Goal: Task Accomplishment & Management: Manage account settings

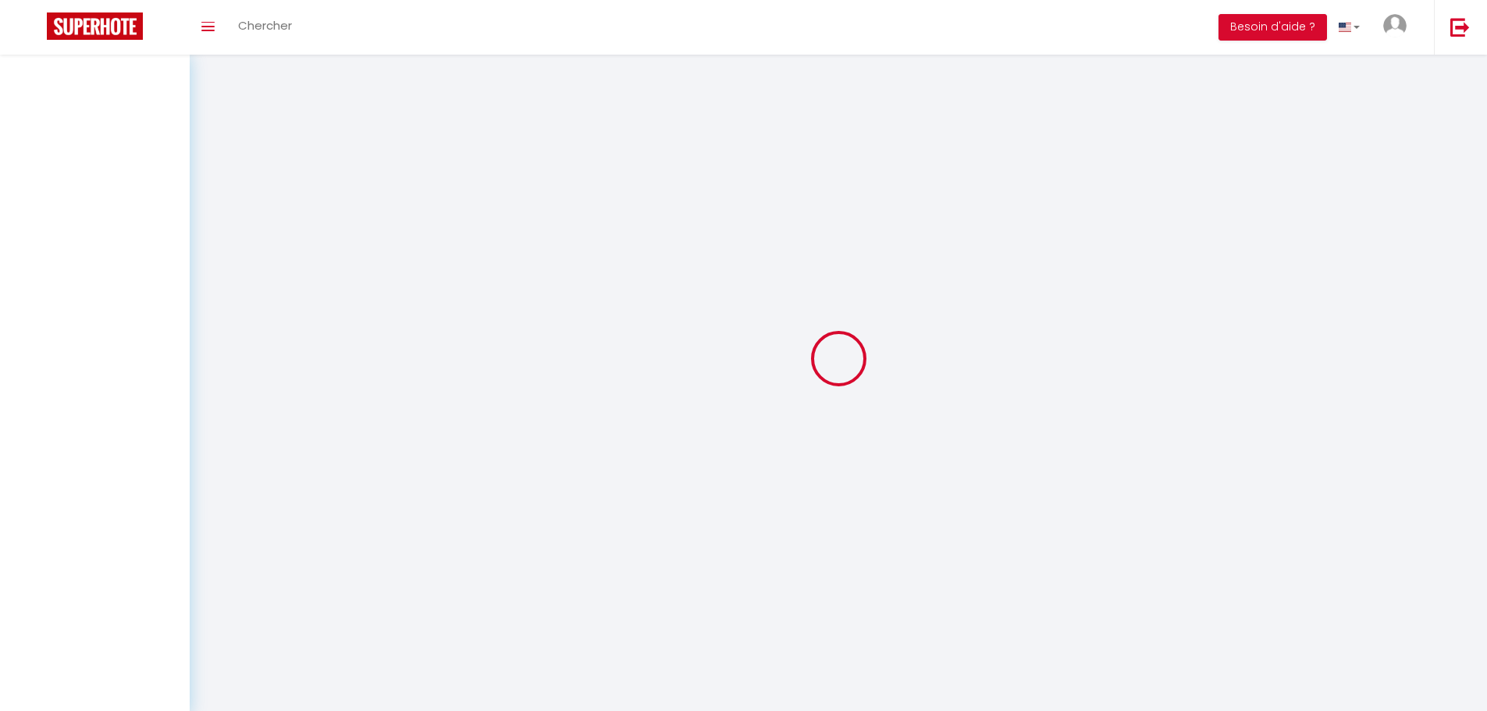
select select
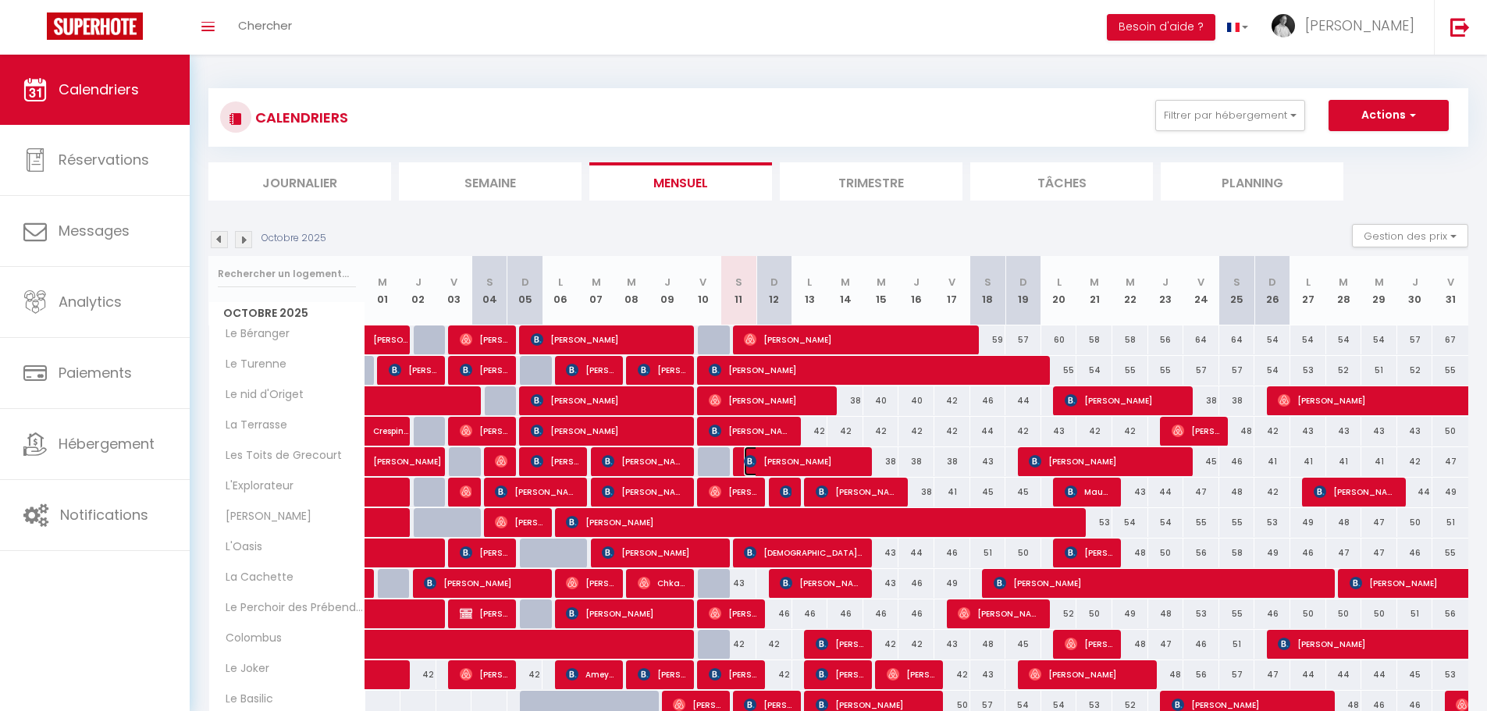
click at [758, 461] on span "[PERSON_NAME]" at bounding box center [803, 462] width 119 height 30
select select "OK"
select select "KO"
select select "0"
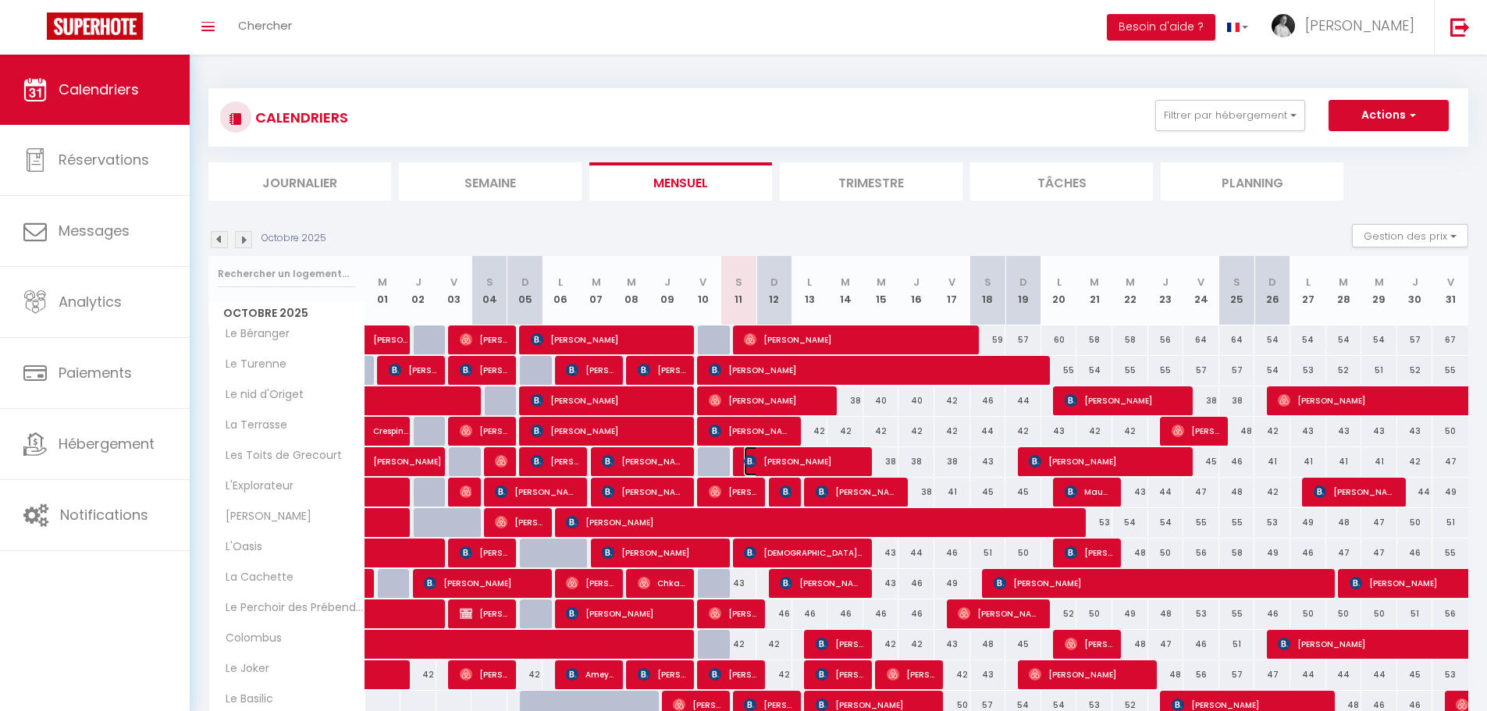
select select "1"
select select
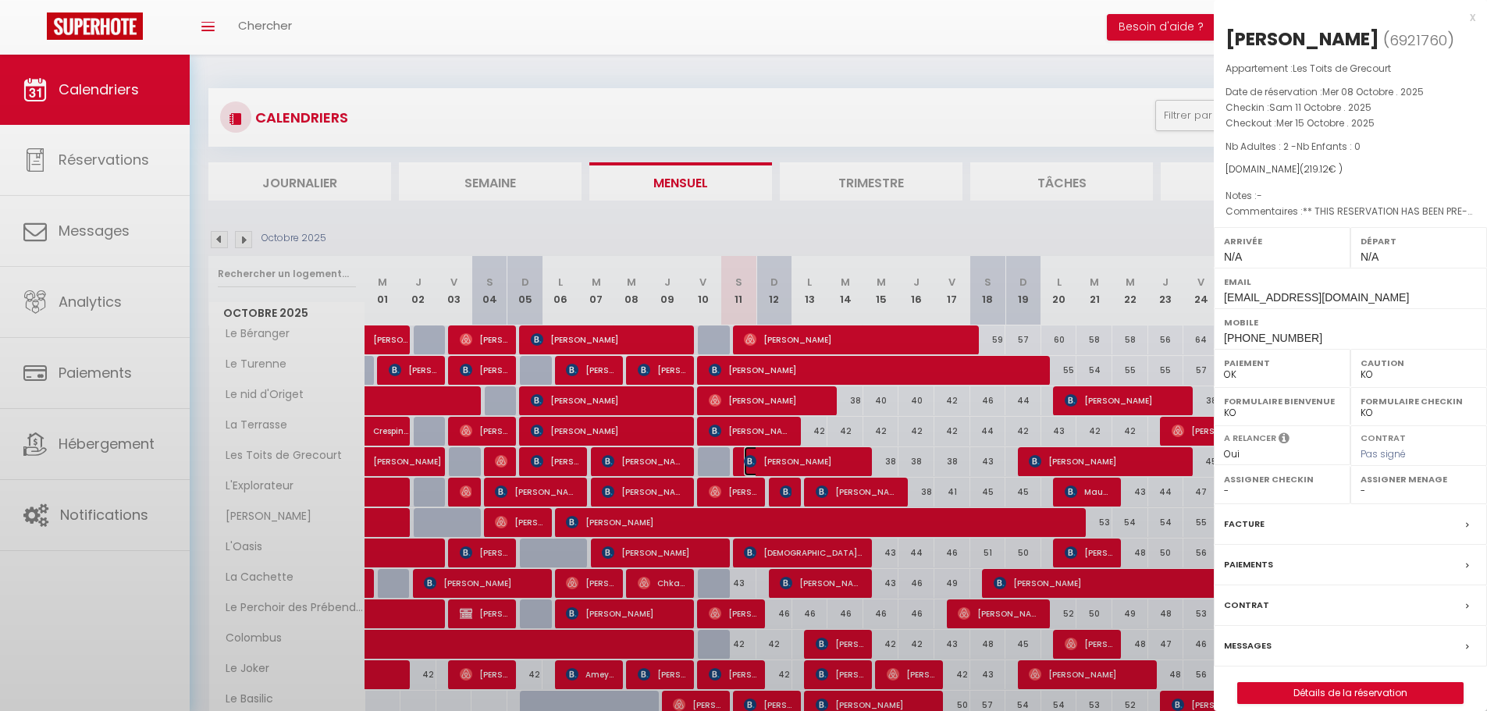
select select "41670"
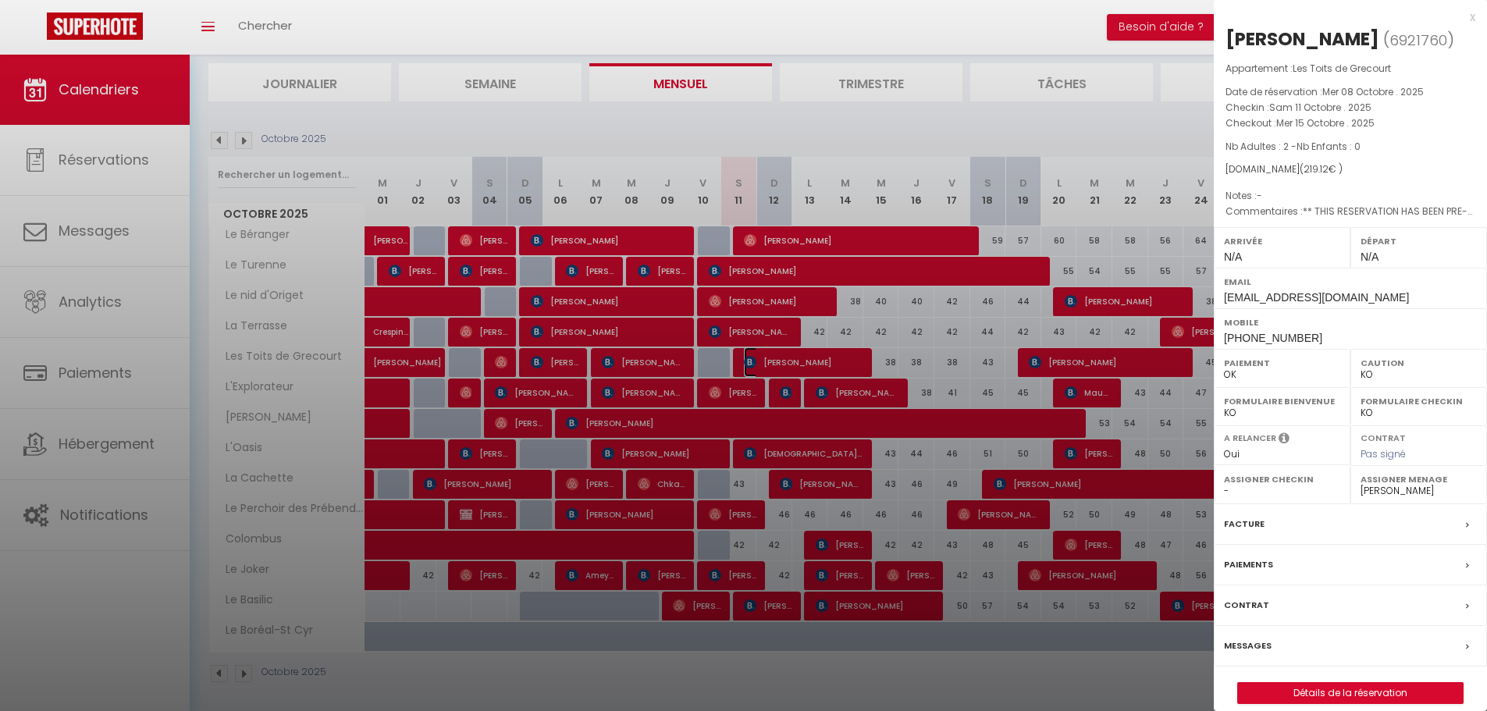
scroll to position [105, 0]
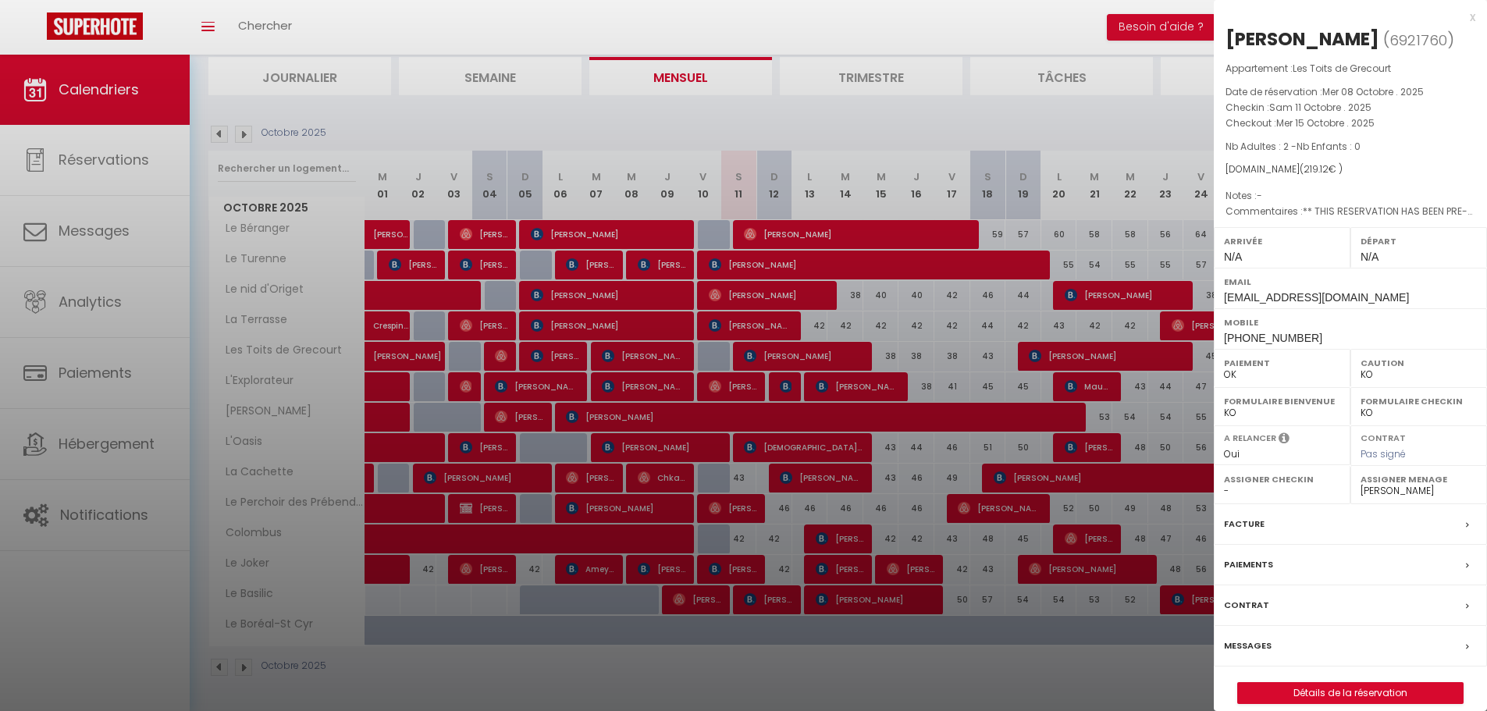
click at [656, 506] on div at bounding box center [743, 355] width 1487 height 711
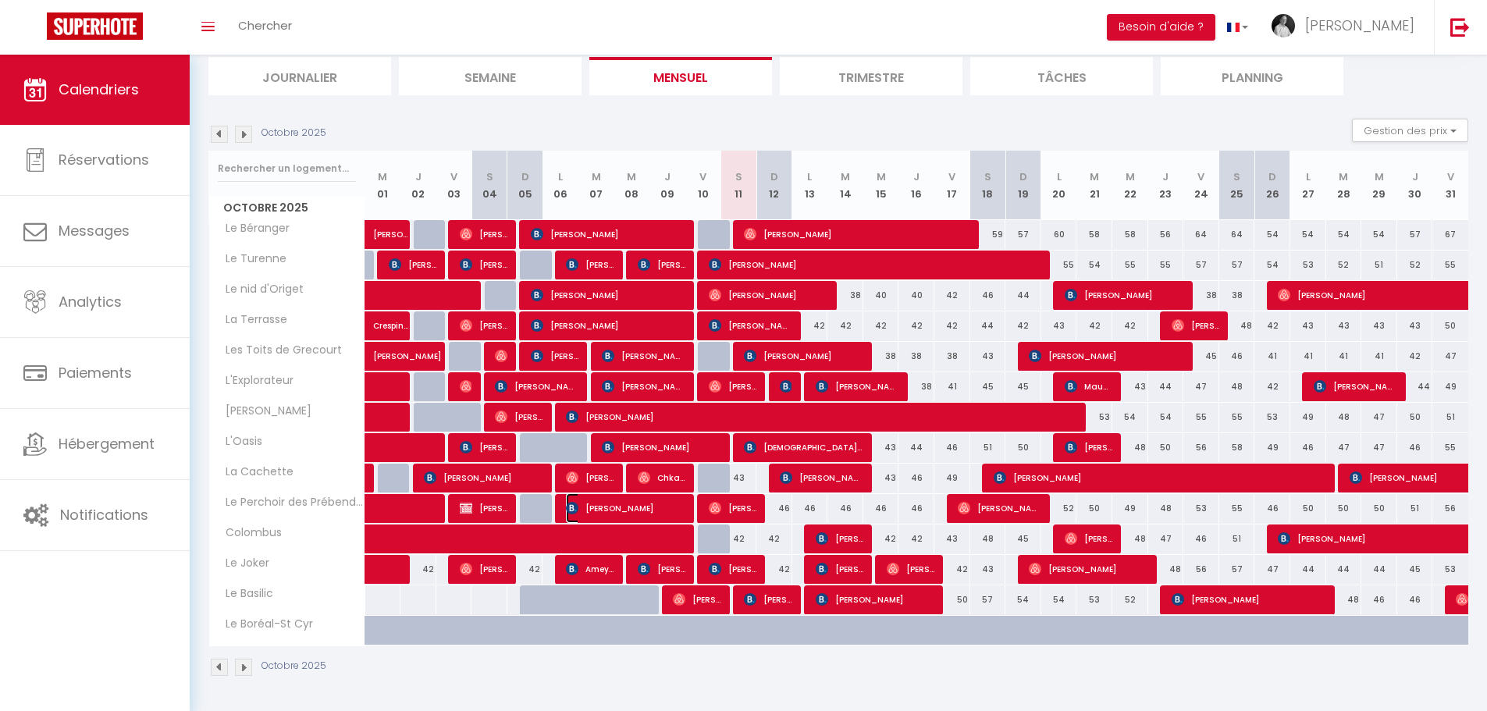
click at [656, 506] on span "[PERSON_NAME]" at bounding box center [625, 508] width 119 height 30
select select "OK"
select select "52188"
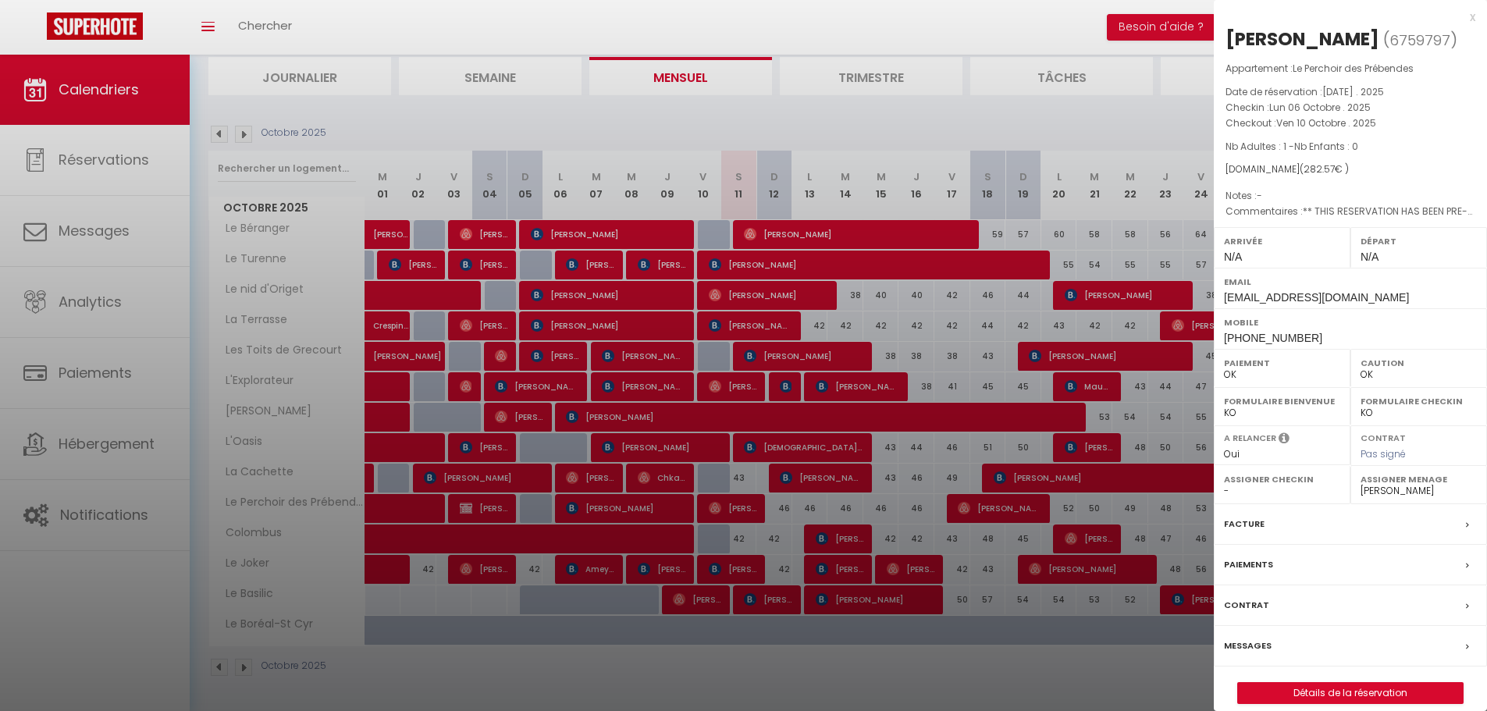
click at [1259, 533] on label "Facture" at bounding box center [1244, 524] width 41 height 16
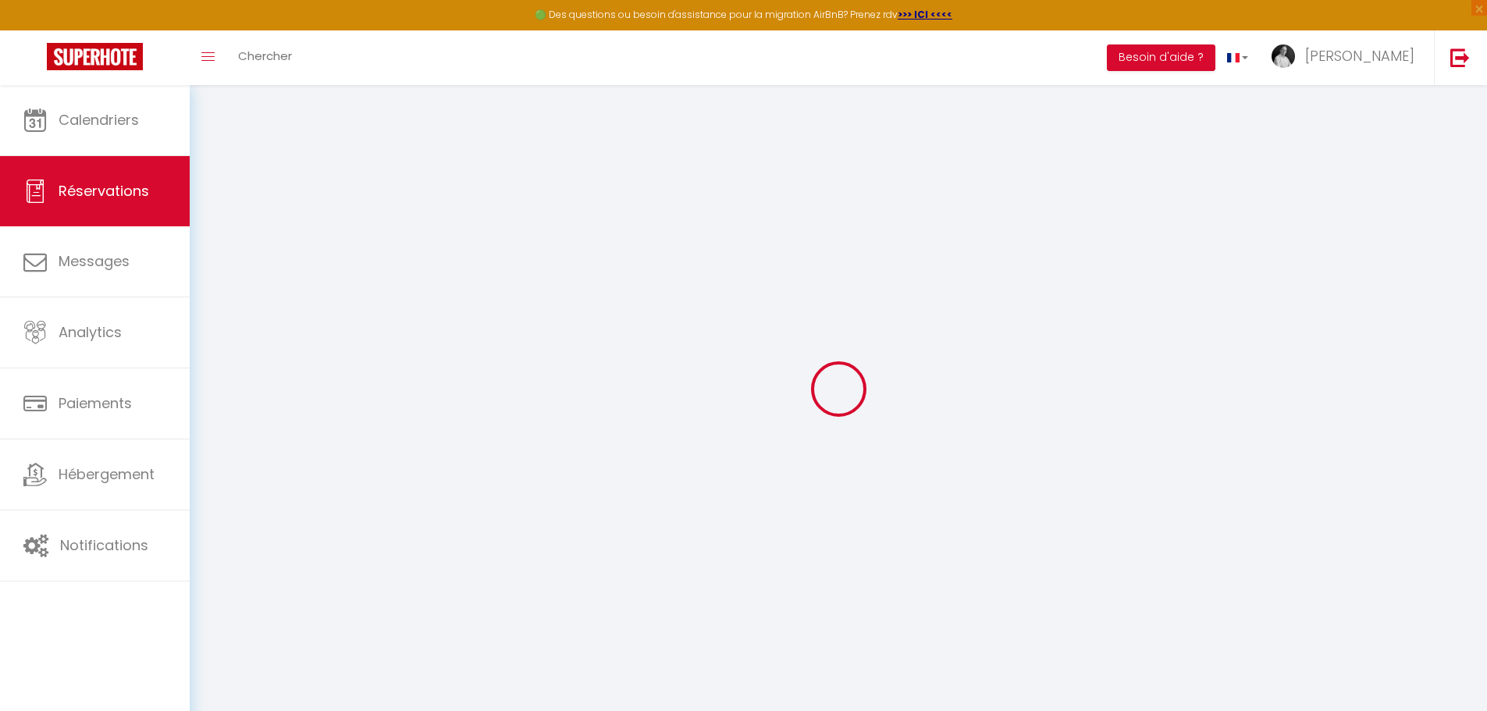
select select "cleaning"
select select "taxes"
select select
checkbox input "false"
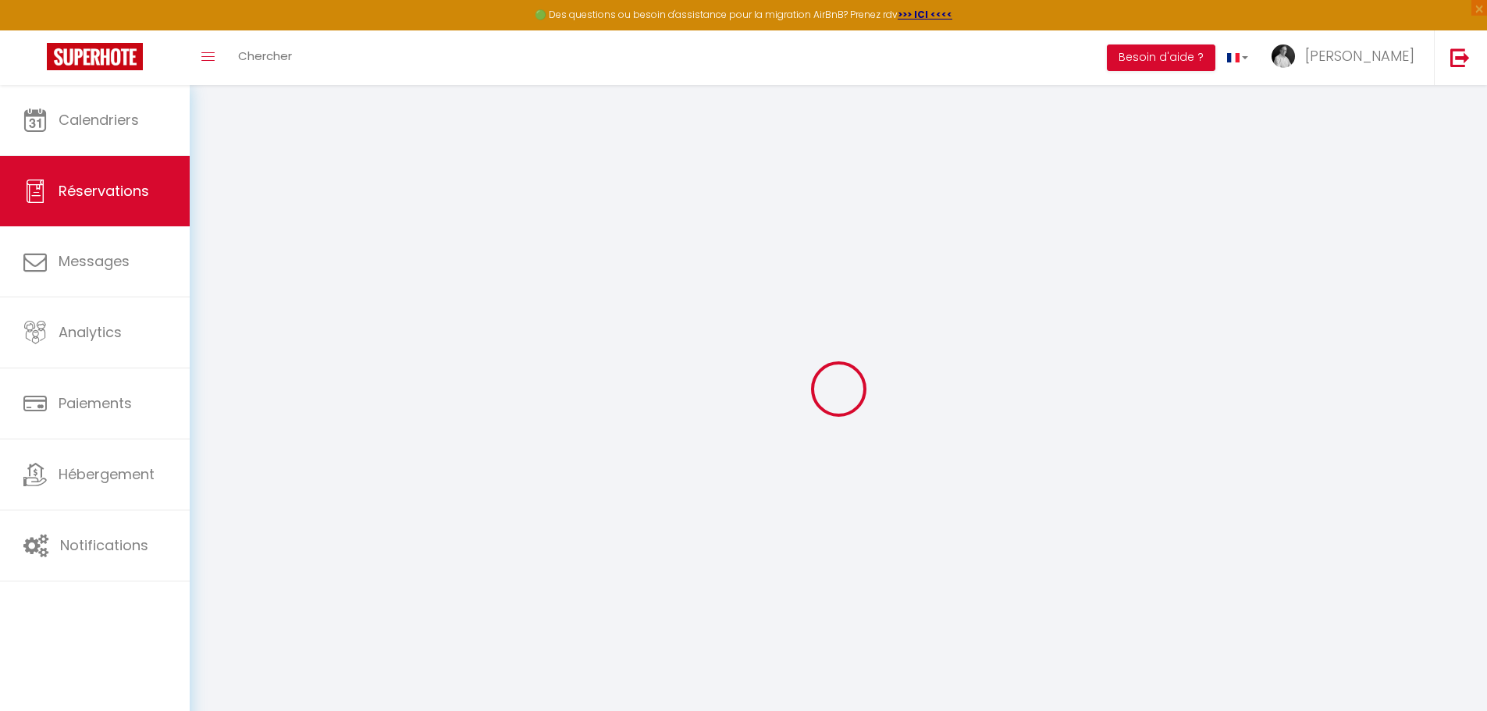
type textarea "** THIS RESERVATION HAS BEEN PRE-PAID ** BOOKING NOTE : Payment charge is EUR 3…"
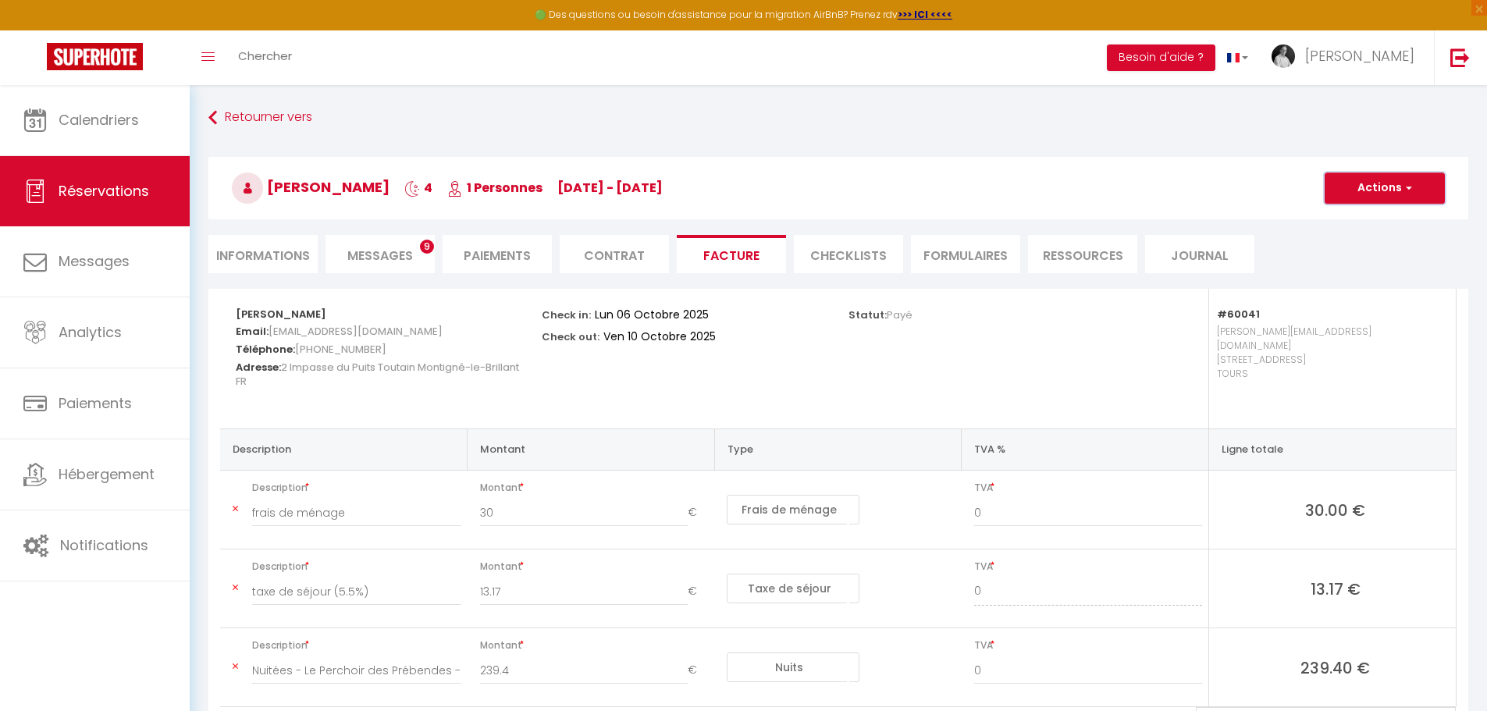
click at [1406, 183] on span "button" at bounding box center [1406, 188] width 9 height 14
click at [1392, 262] on link "Envoyer la facture" at bounding box center [1373, 263] width 131 height 20
type input "pviel.128311@guest.booking.com"
select select "fr"
type input "Votre facture 6759797 - Le Perchoir des Prébendes"
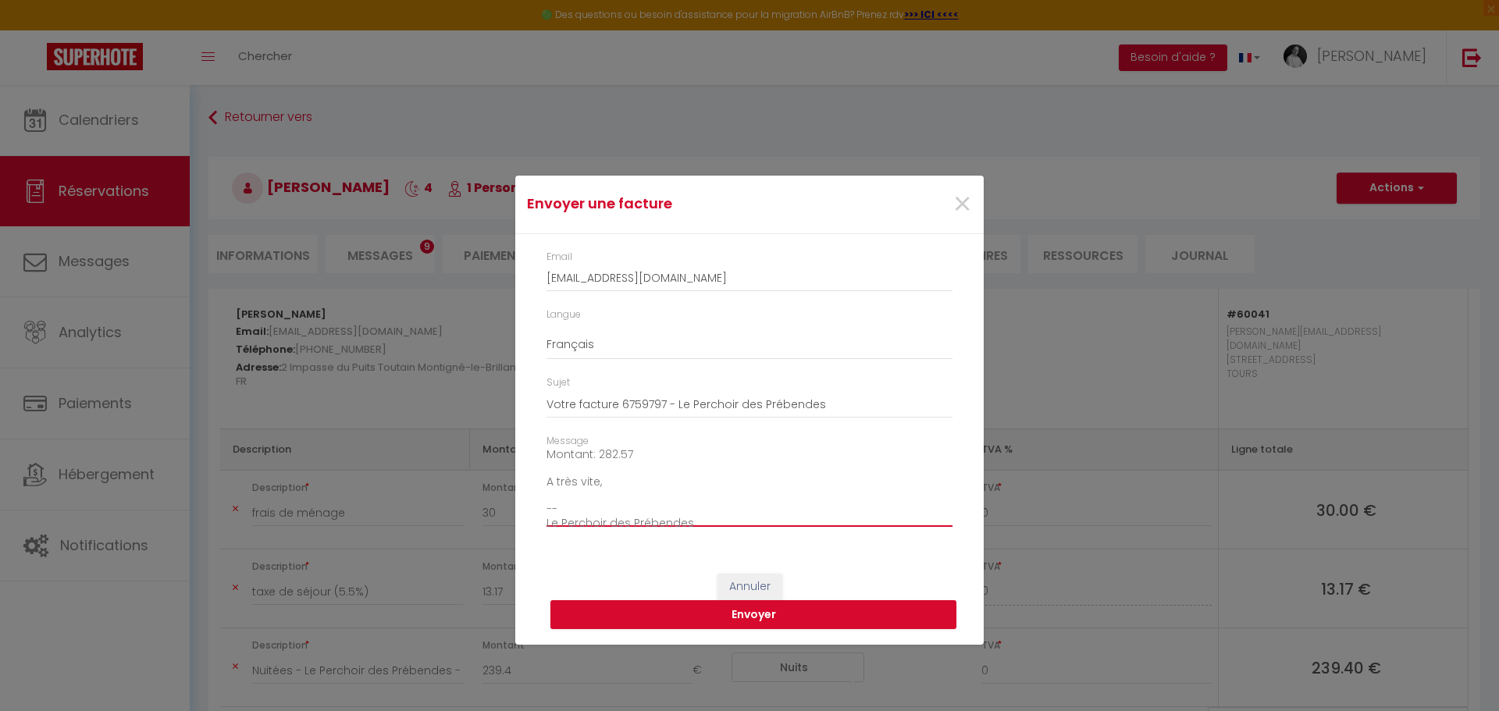
scroll to position [177, 0]
drag, startPoint x: 694, startPoint y: 513, endPoint x: 543, endPoint y: 503, distance: 151.0
click at [543, 503] on div "Message Bonjour, Voici le lien pour télécharger votre facture : https://superho…" at bounding box center [749, 488] width 426 height 109
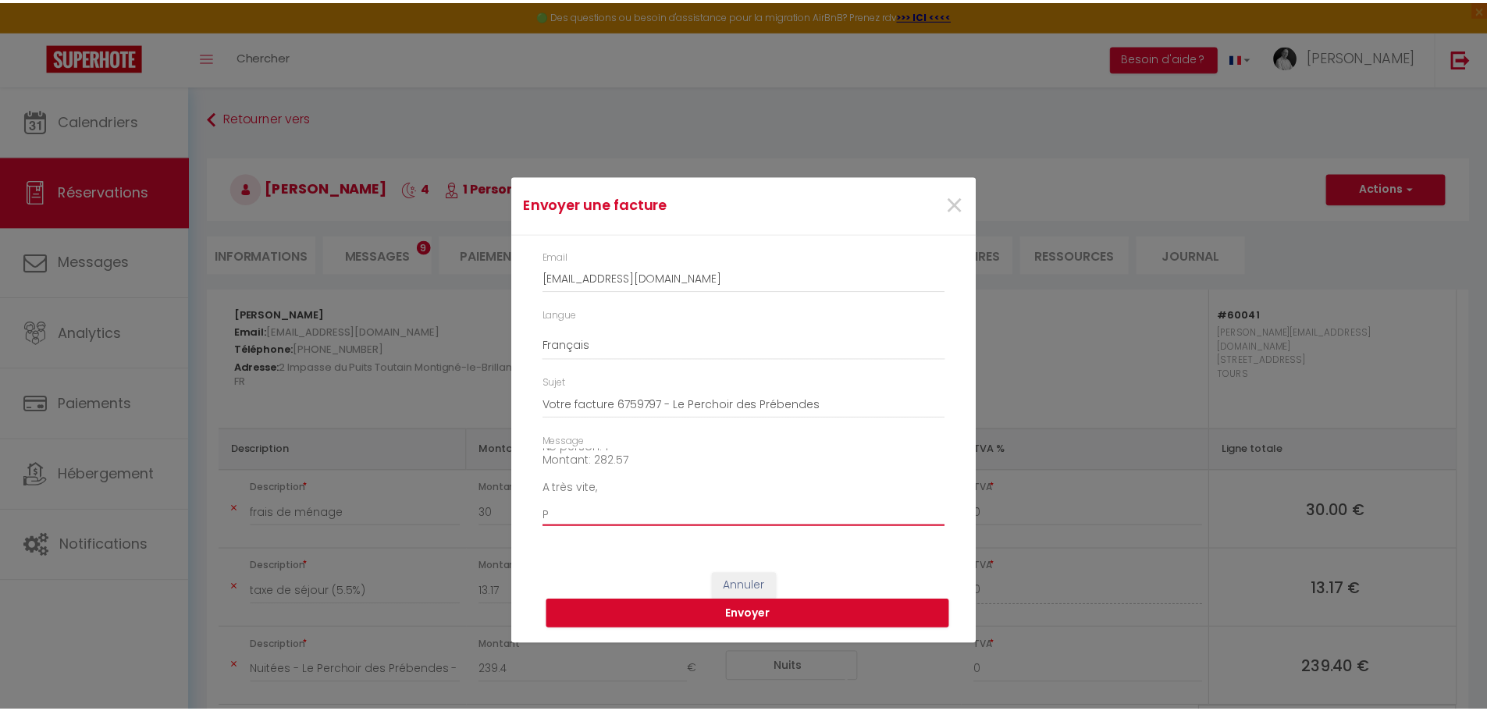
scroll to position [164, 0]
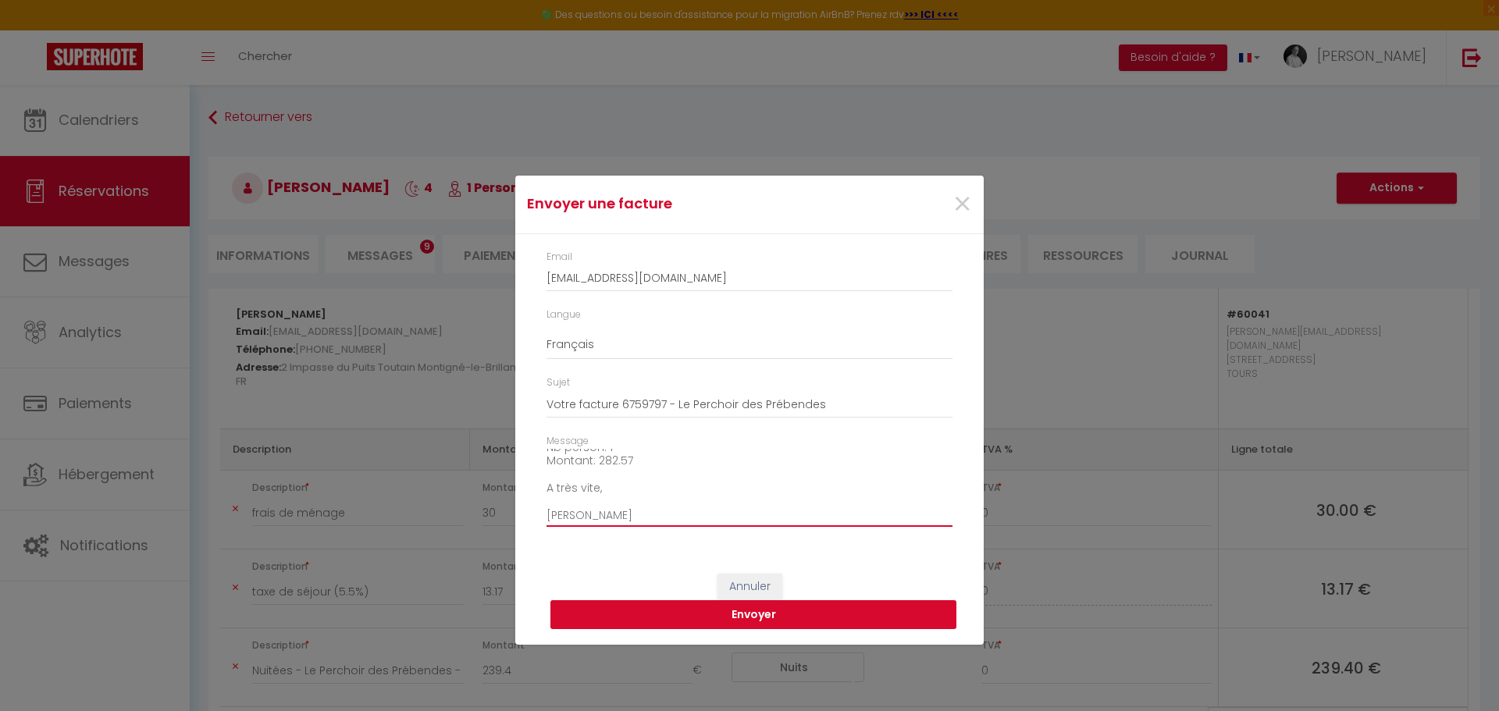
type textarea "Bonjour, Voici le lien pour télécharger votre facture : https://superhote.com/a…"
click at [747, 614] on button "Envoyer" at bounding box center [753, 615] width 406 height 30
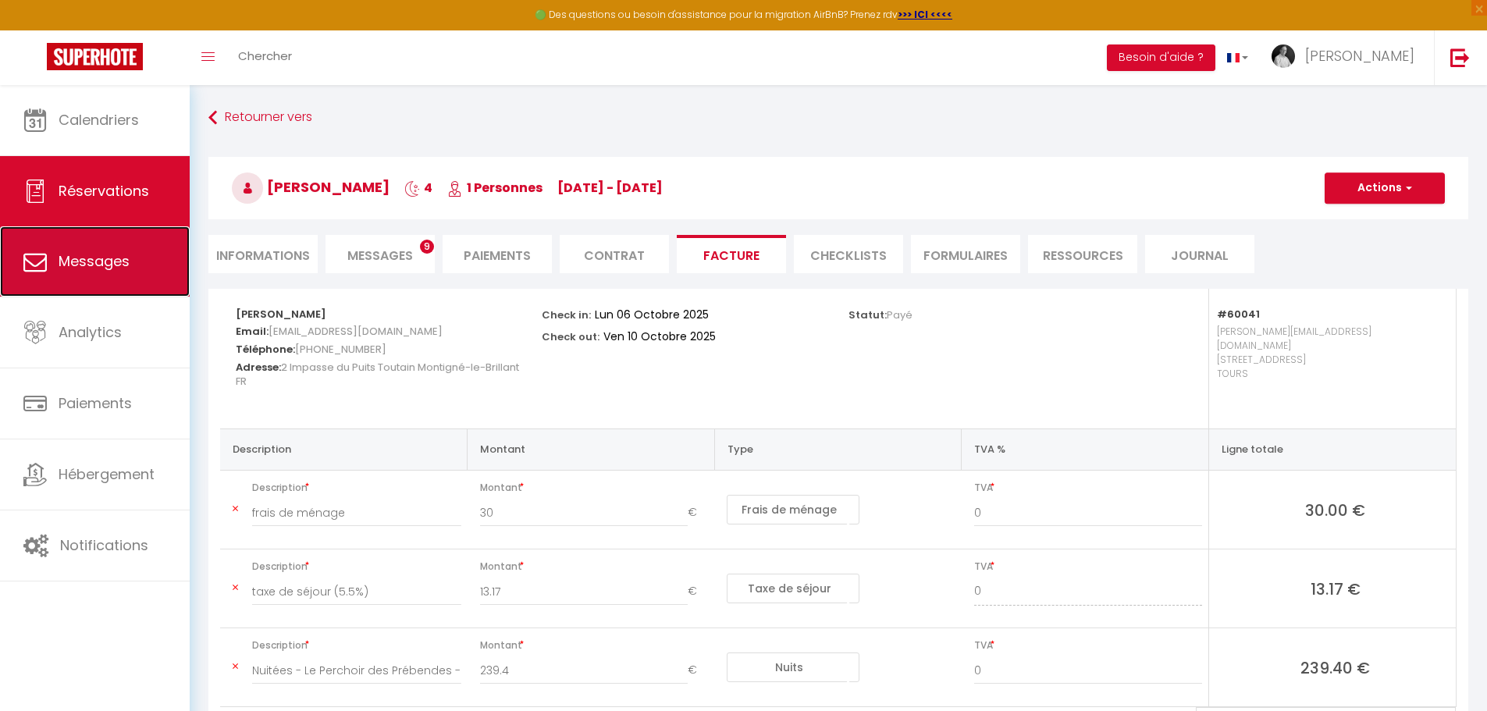
click at [89, 272] on link "Messages" at bounding box center [95, 261] width 190 height 70
select select "message"
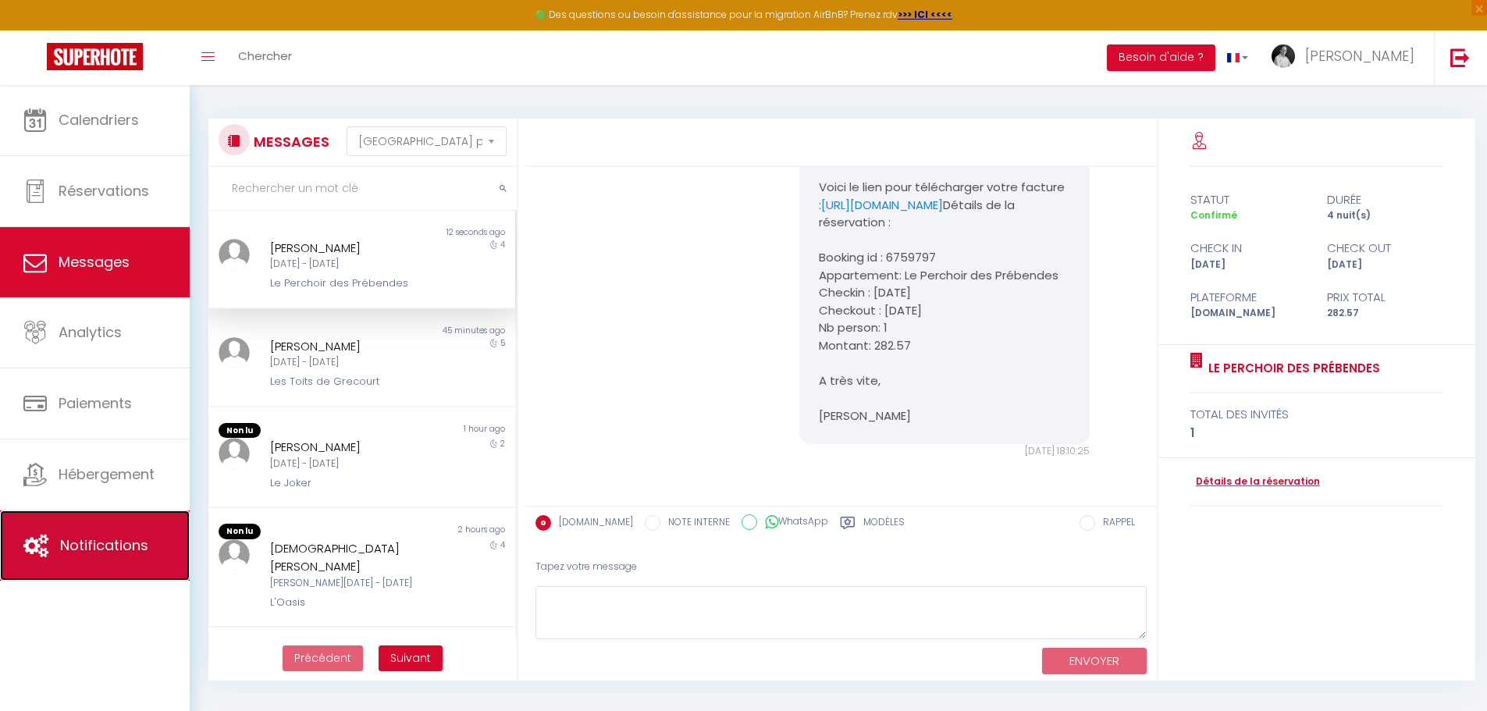
click at [101, 537] on span "Notifications" at bounding box center [104, 546] width 88 height 20
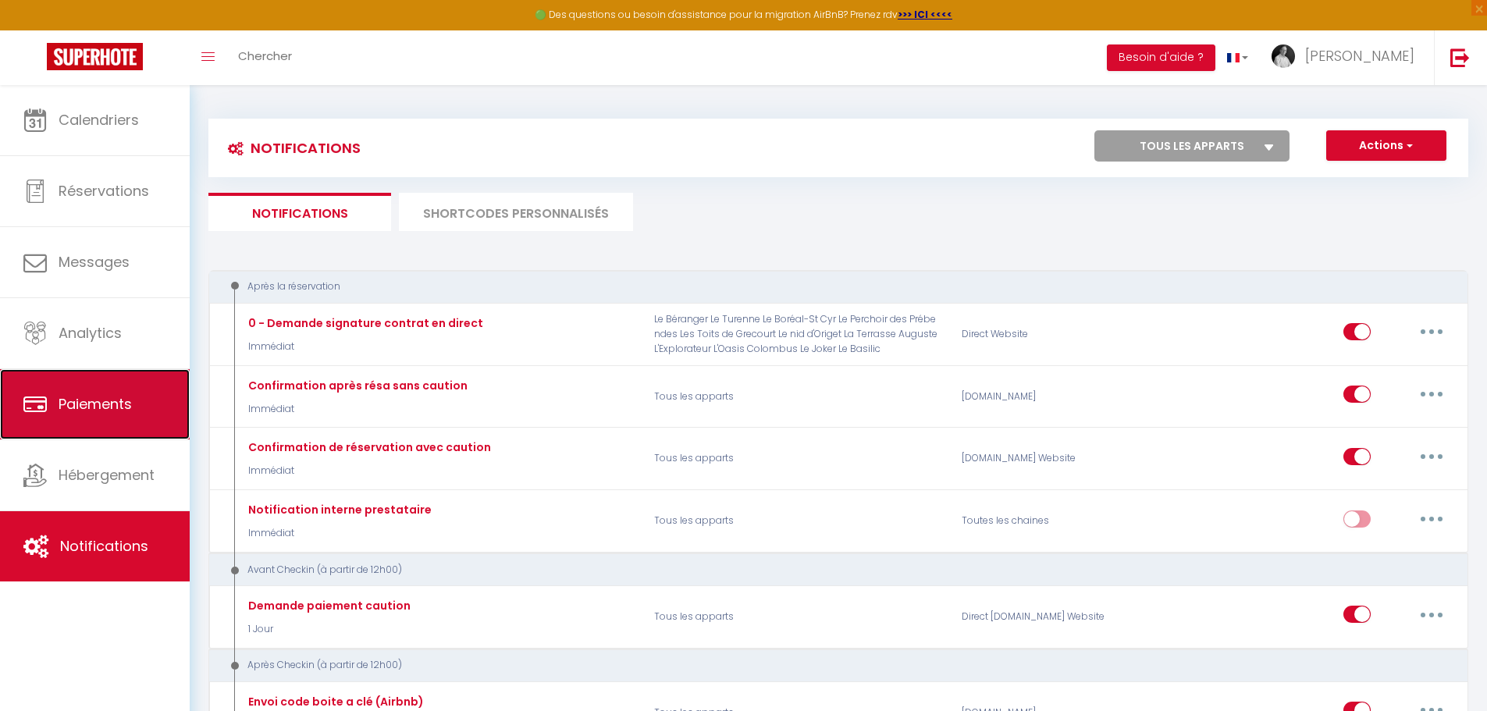
click at [67, 409] on span "Paiements" at bounding box center [95, 404] width 73 height 20
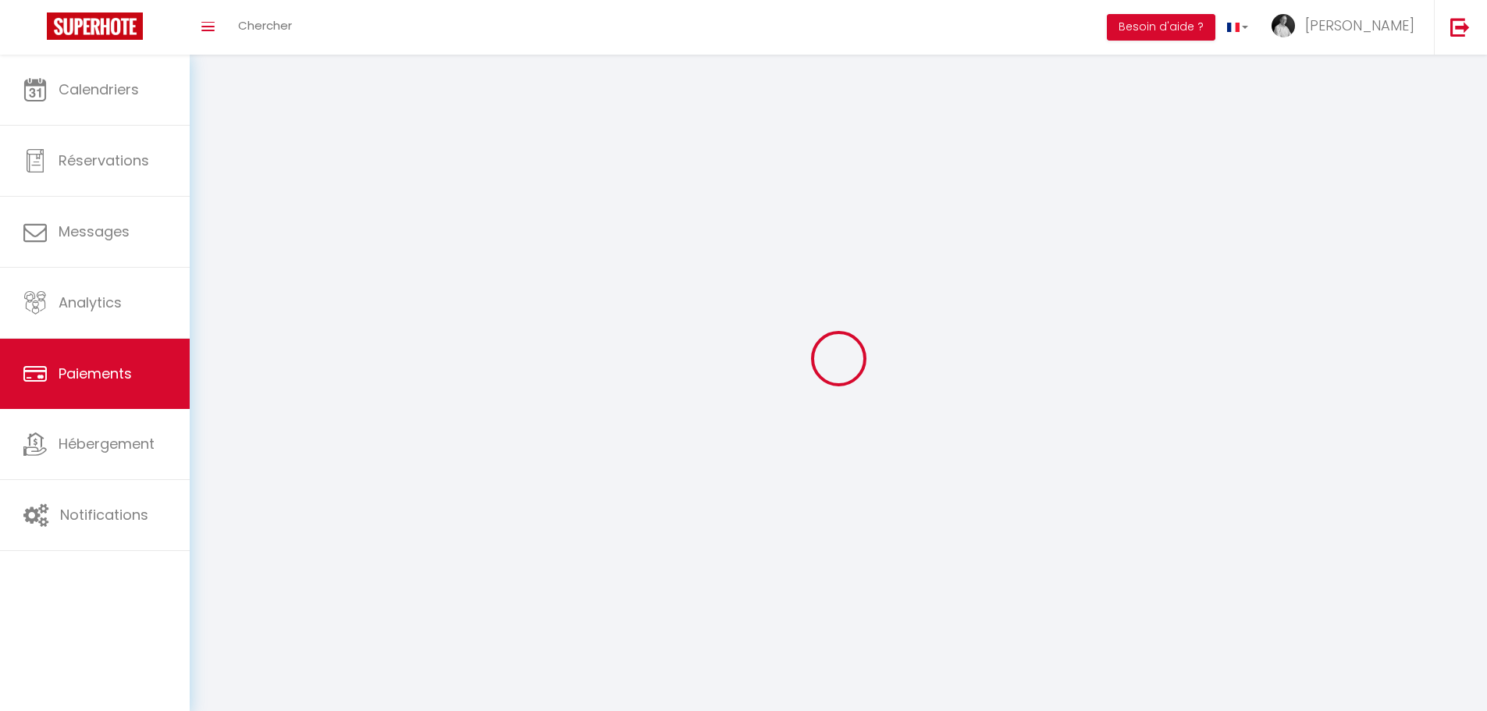
select select "2"
select select "0"
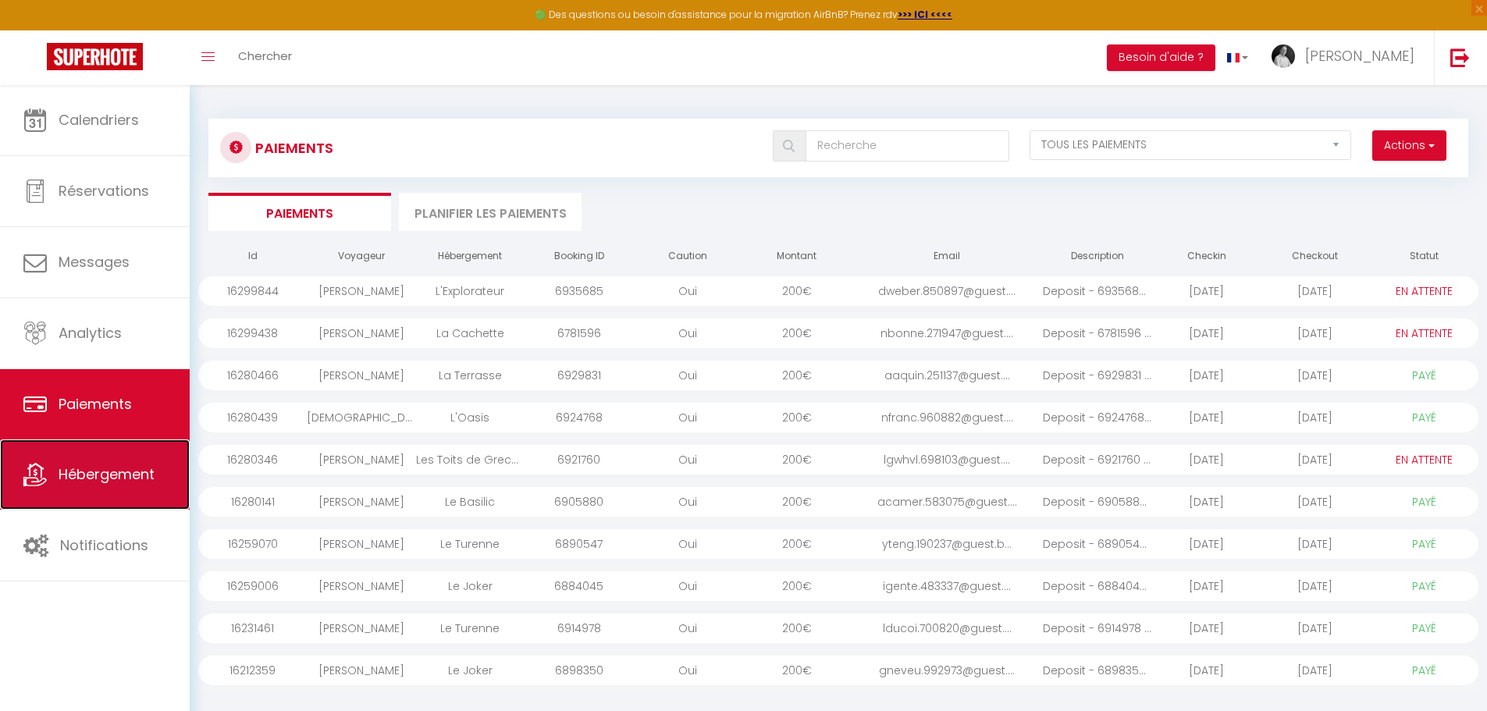
click at [101, 472] on span "Hébergement" at bounding box center [107, 475] width 96 height 20
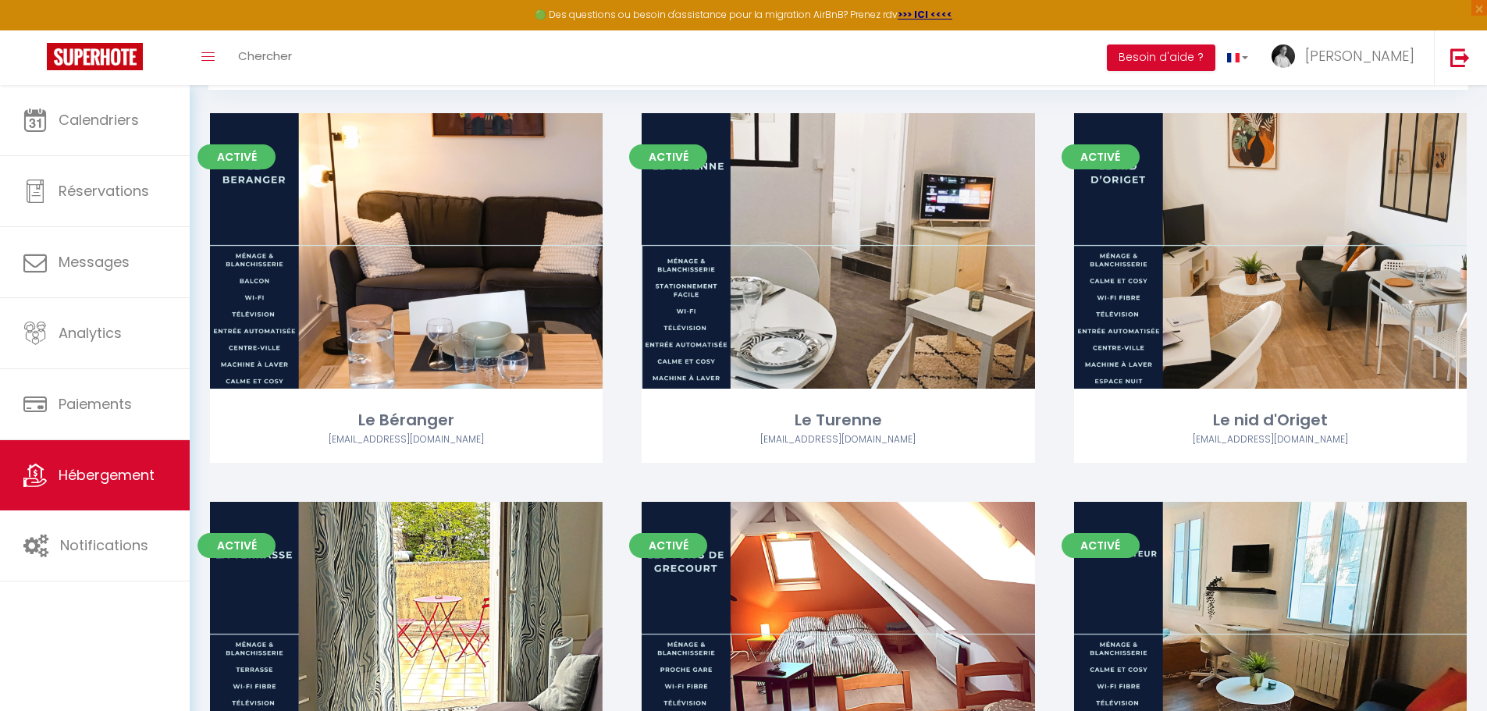
scroll to position [78, 0]
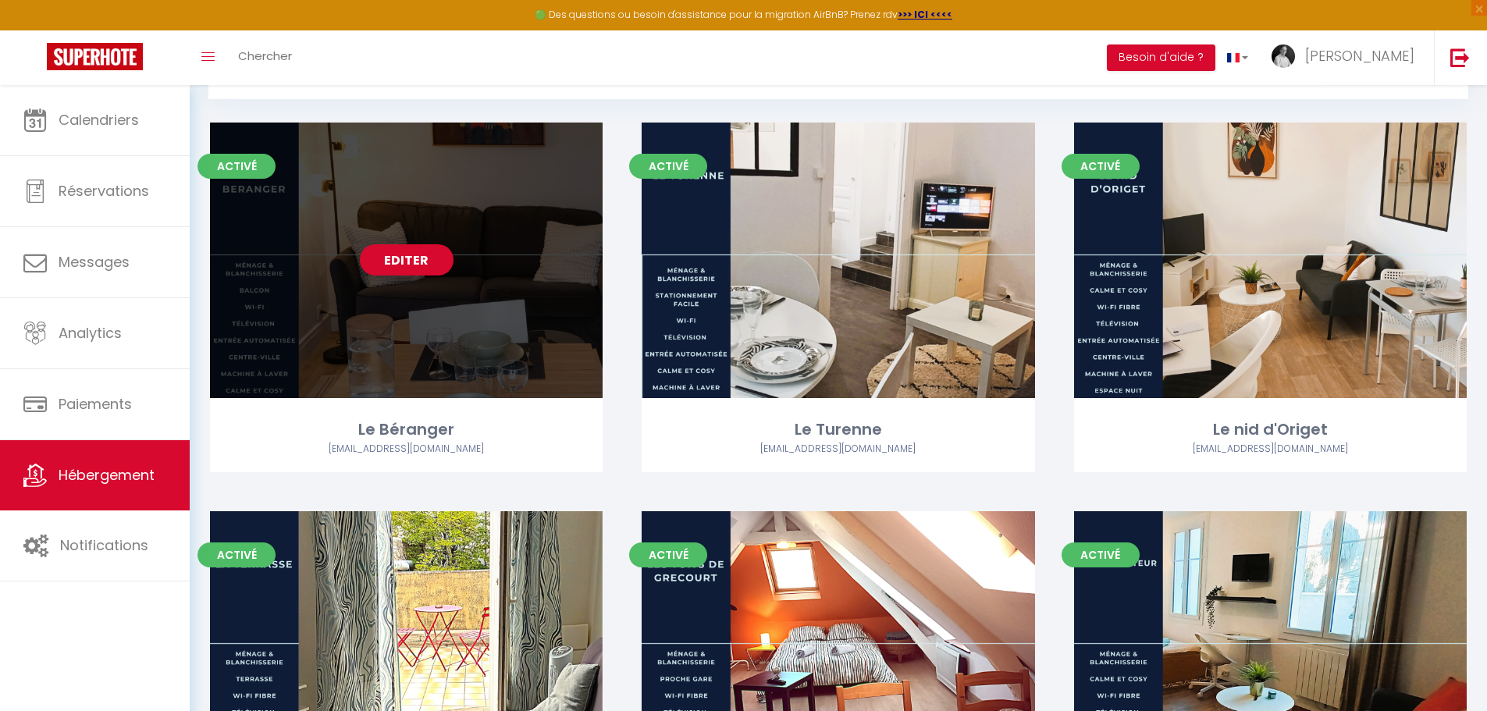
click at [388, 253] on link "Editer" at bounding box center [407, 259] width 94 height 31
click at [414, 264] on link "Editer" at bounding box center [407, 259] width 94 height 31
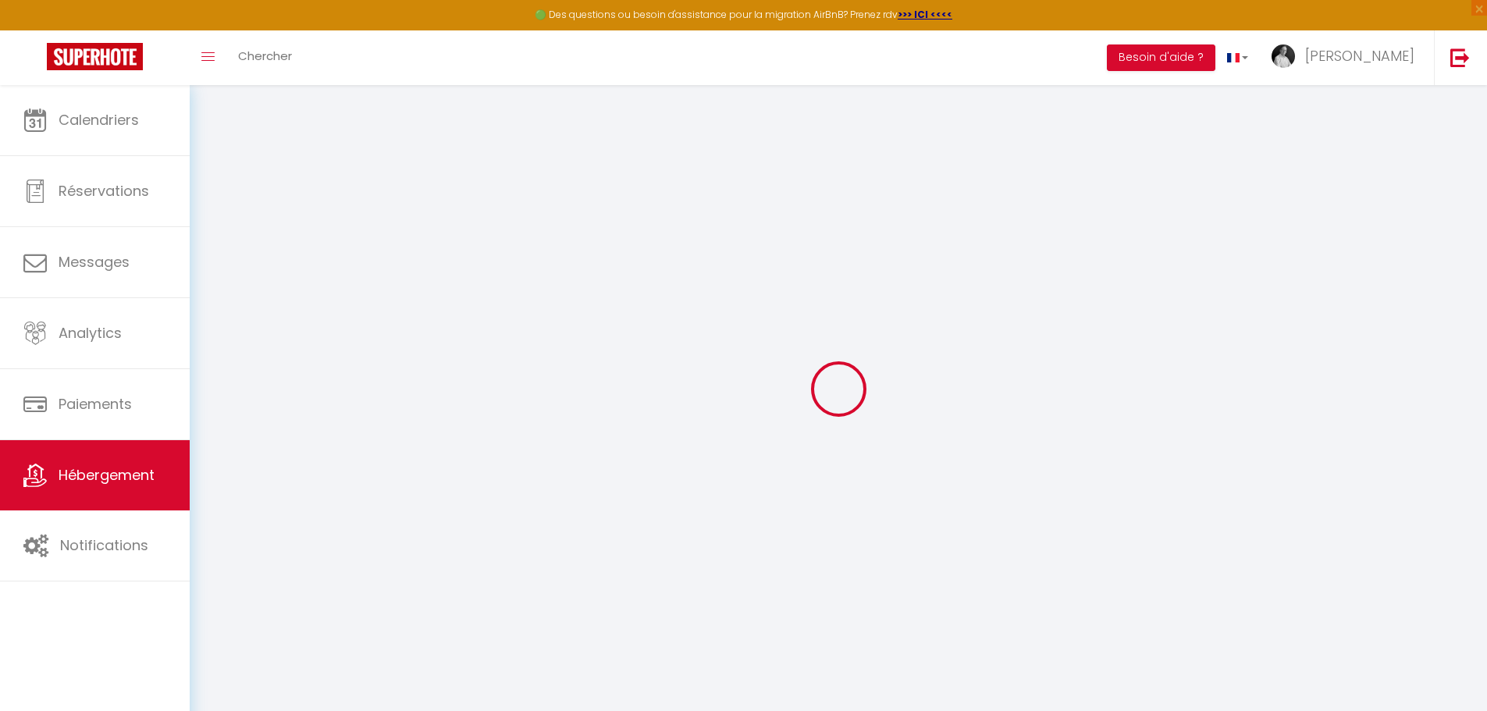
select select
type input "PLACID TOURS SUD"
type input "6 rue d'Entraigues"
type input "37000"
type input "TOURS"
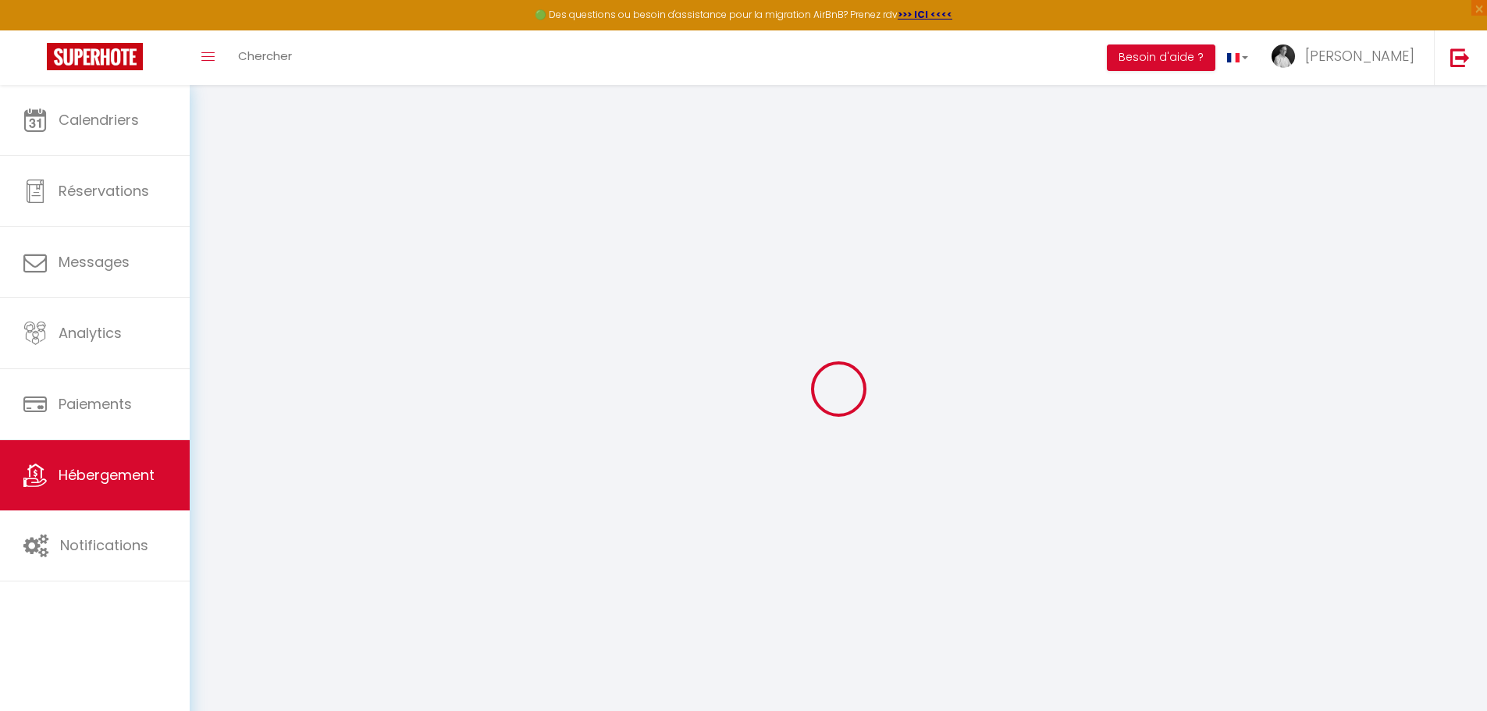
select select "1"
type input "935 248 666 00015"
select select
checkbox input "false"
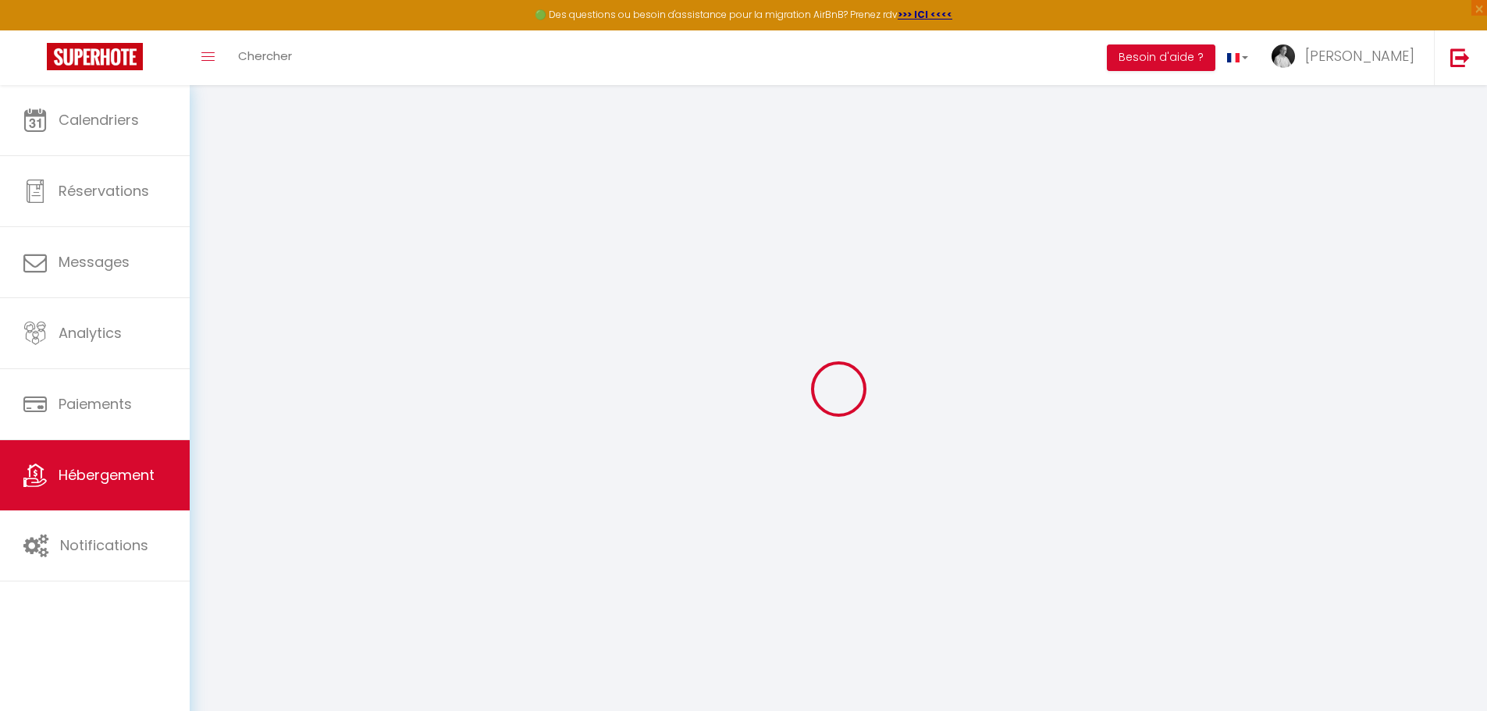
checkbox input "true"
checkbox input "false"
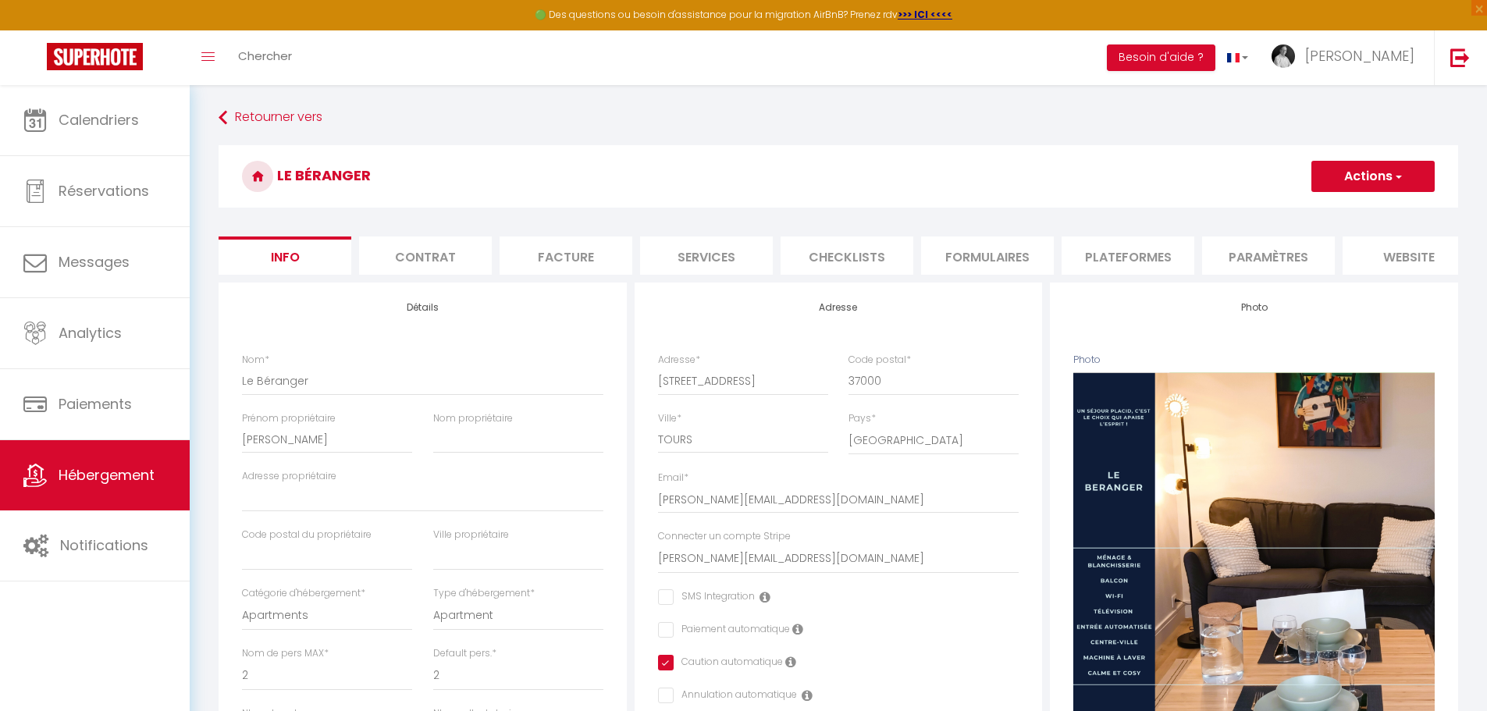
click at [554, 259] on li "Facture" at bounding box center [566, 256] width 133 height 38
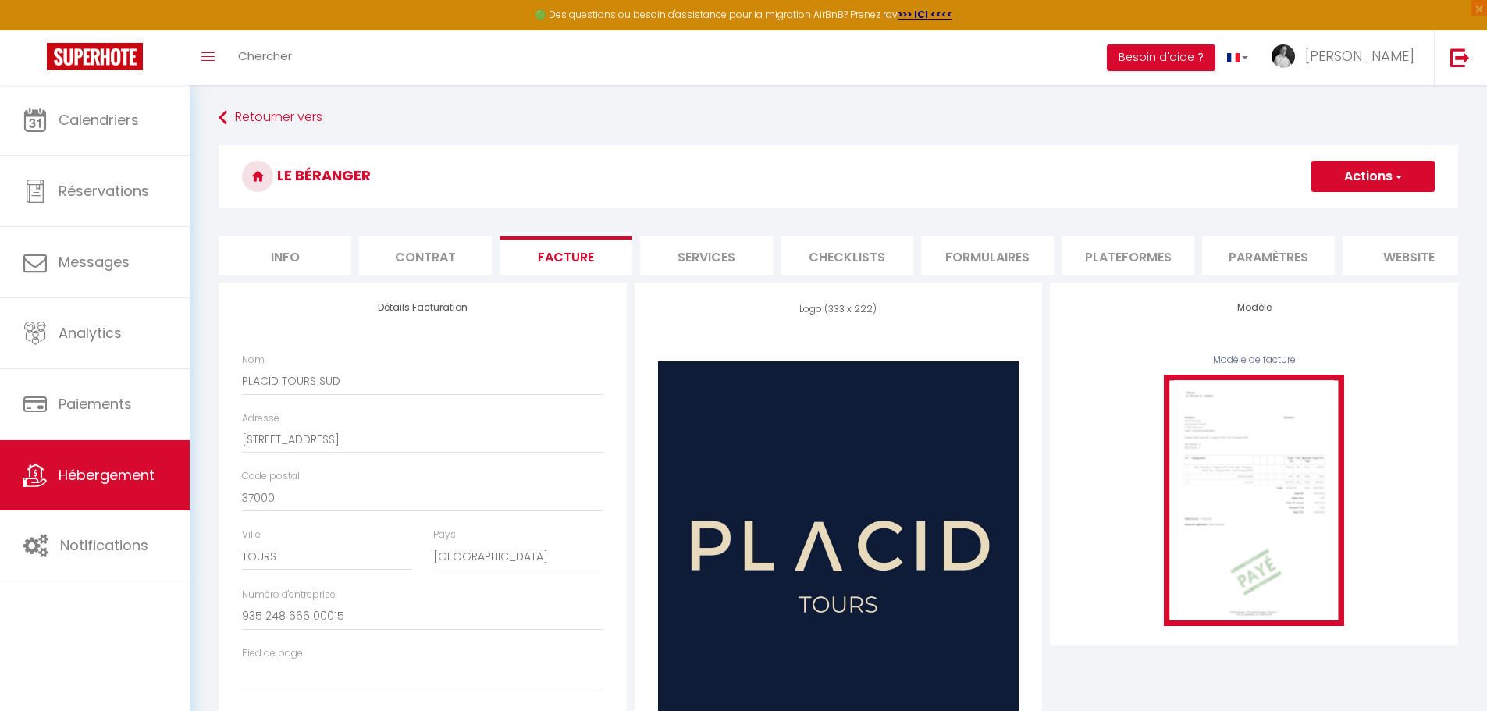
click at [1201, 477] on img at bounding box center [1254, 500] width 180 height 251
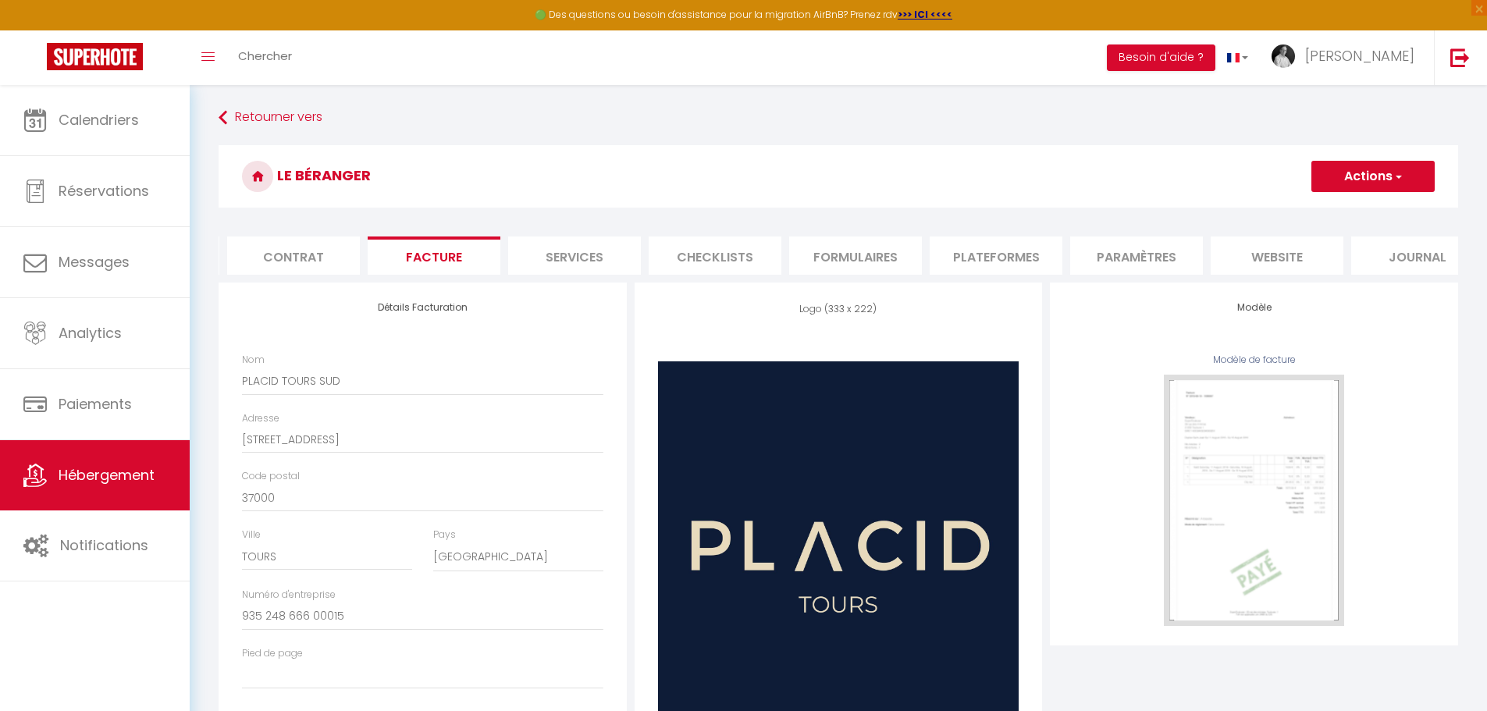
scroll to position [0, 166]
click at [1118, 255] on li "Paramètres" at bounding box center [1103, 256] width 133 height 38
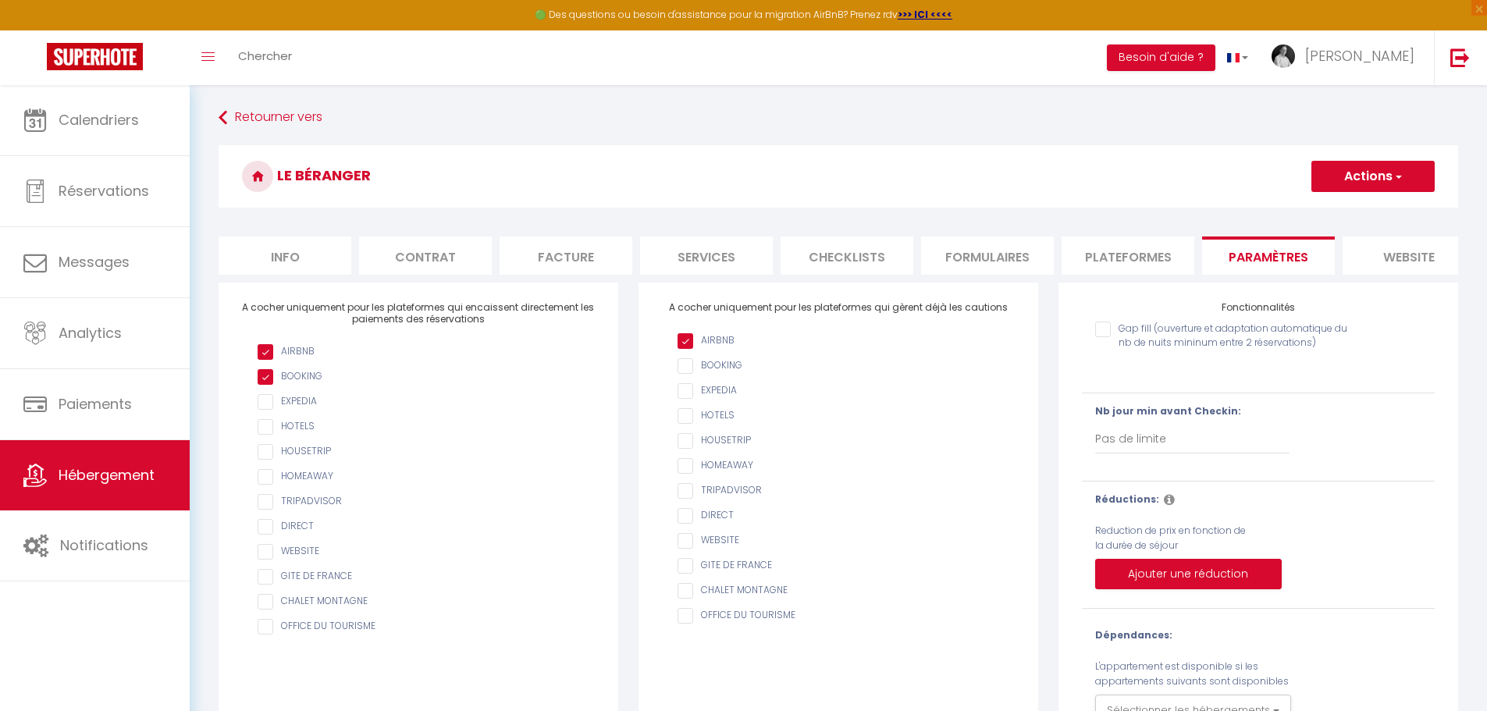
click at [287, 255] on li "Info" at bounding box center [285, 256] width 133 height 38
select select
checkbox input "false"
checkbox input "true"
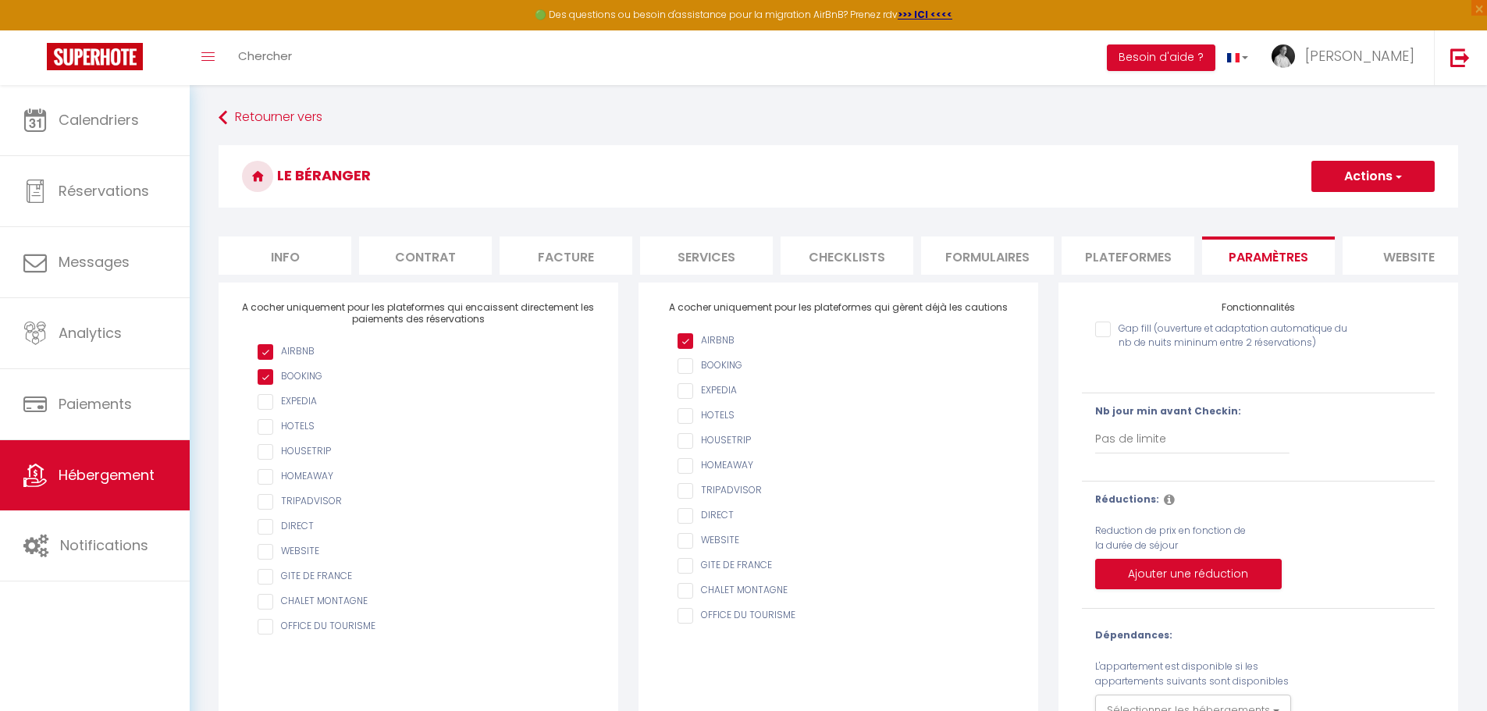
checkbox input "false"
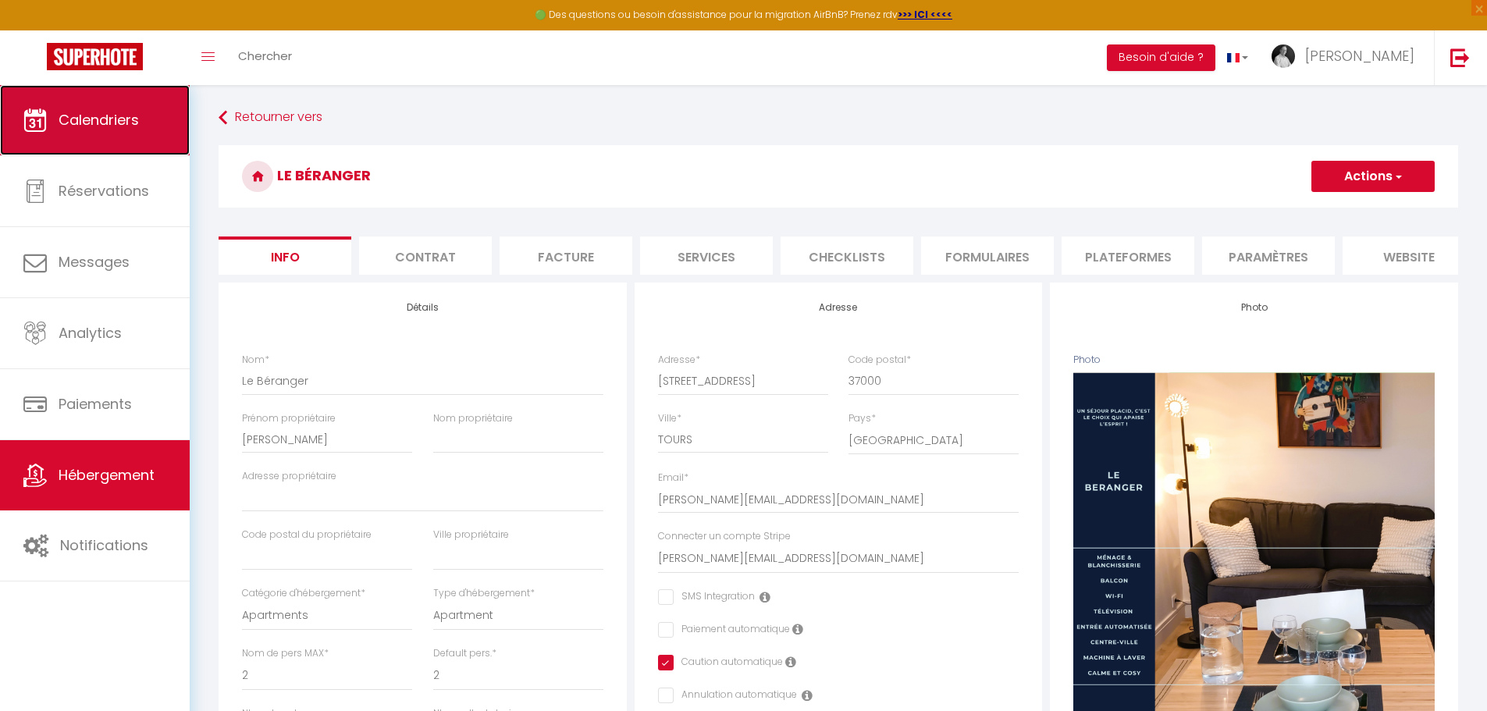
click at [105, 126] on span "Calendriers" at bounding box center [99, 120] width 80 height 20
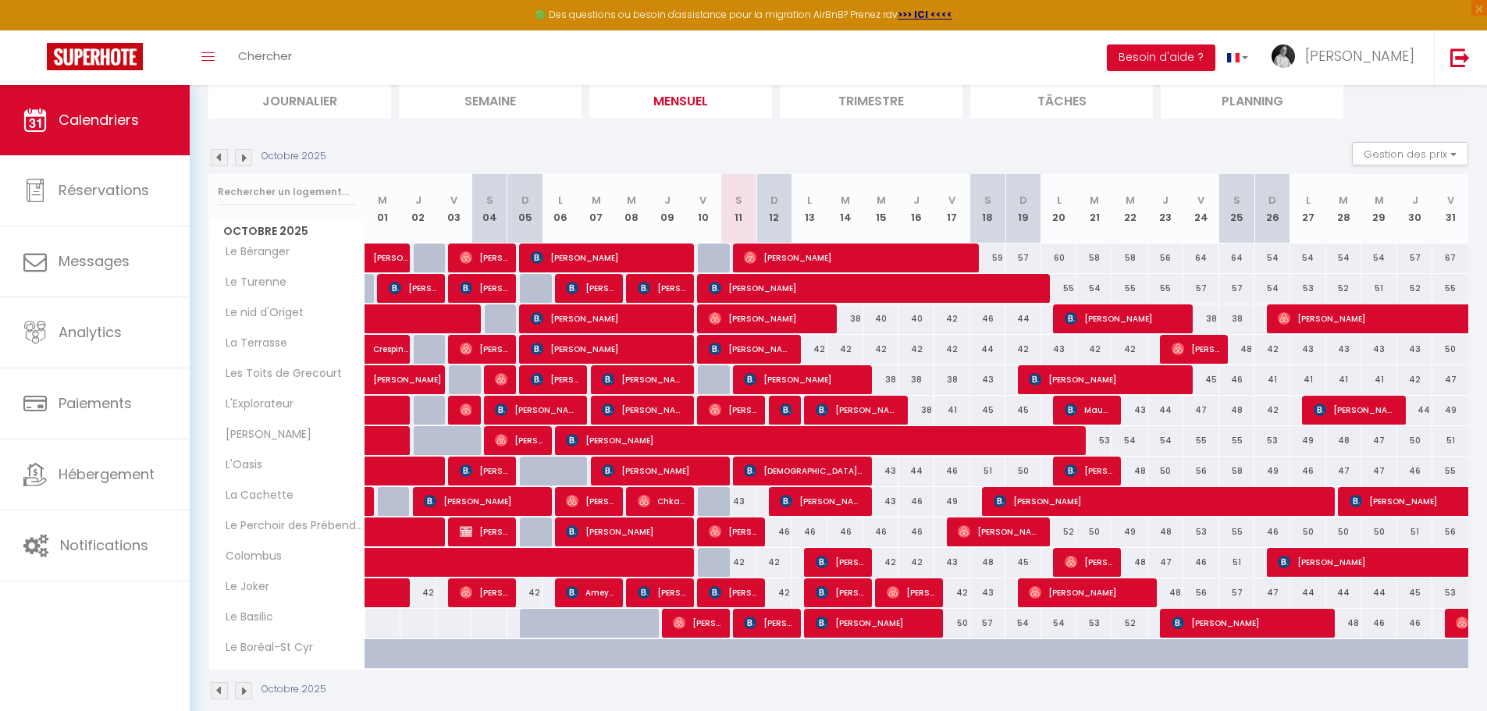
scroll to position [136, 0]
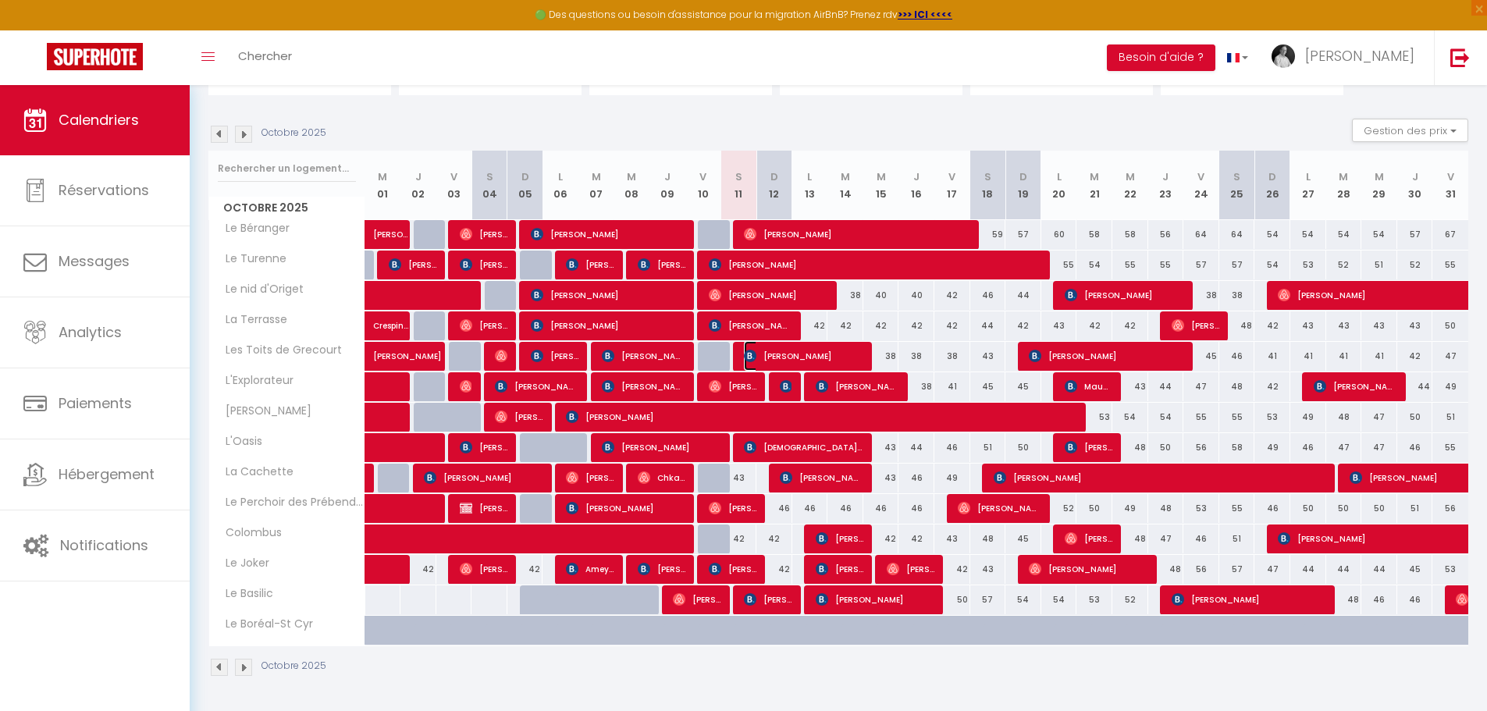
click at [790, 353] on span "[PERSON_NAME]" at bounding box center [803, 356] width 119 height 30
select select "OK"
select select "KO"
select select "0"
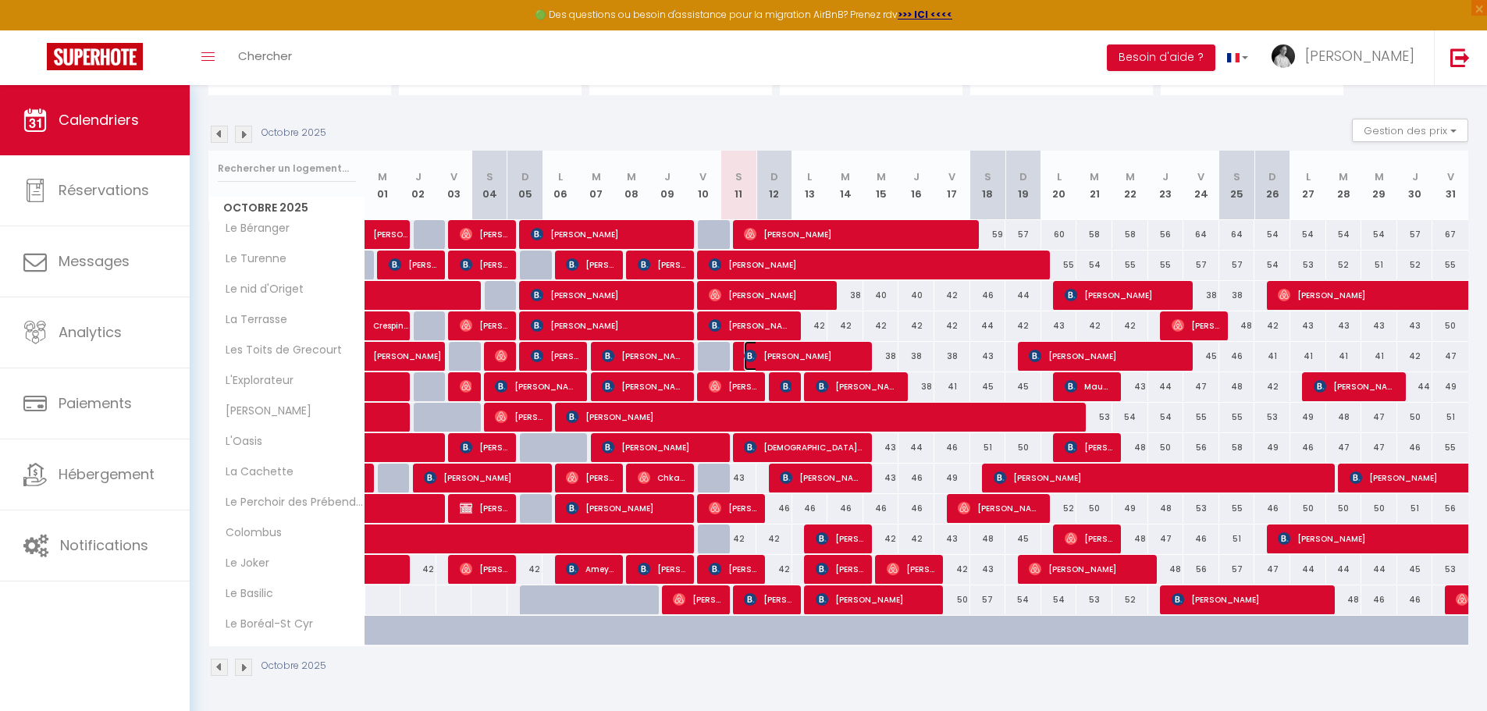
select select "1"
select select
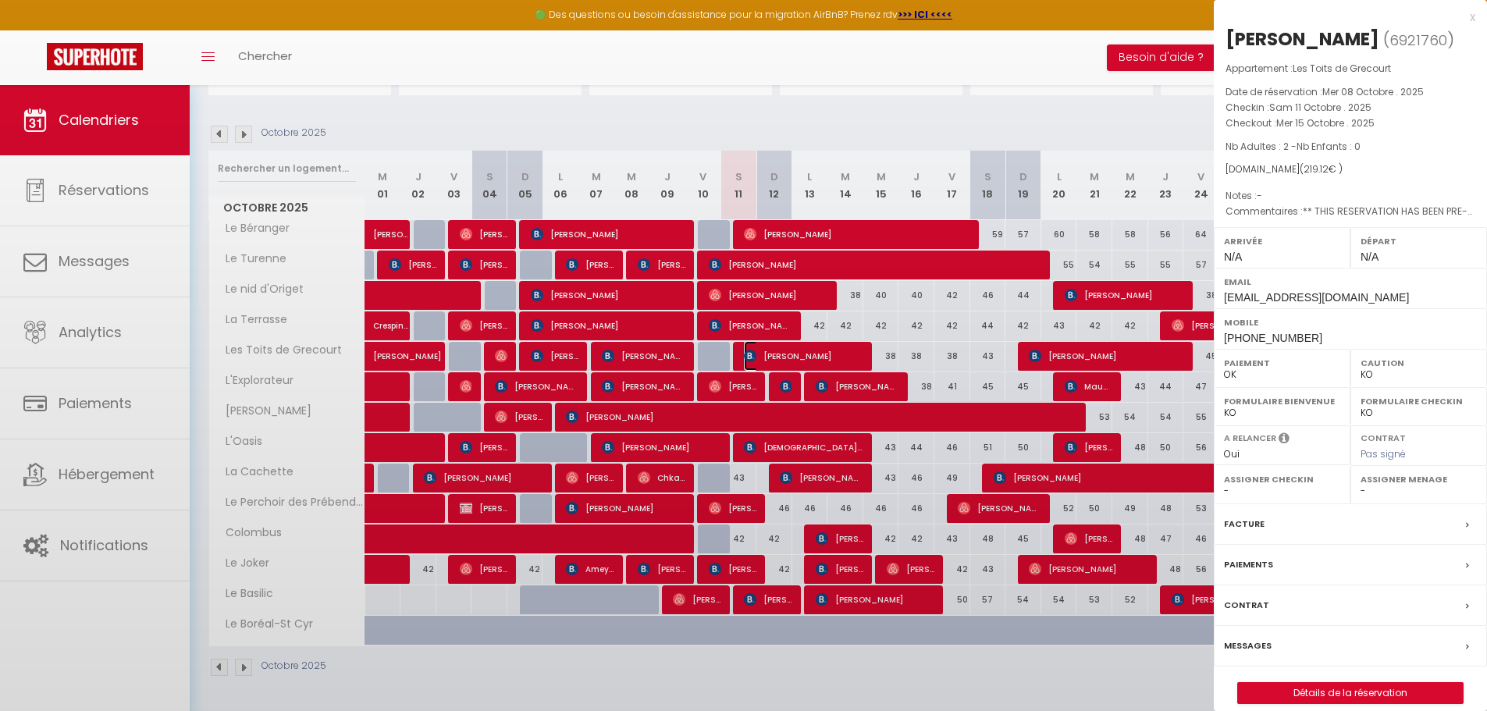
select select "41670"
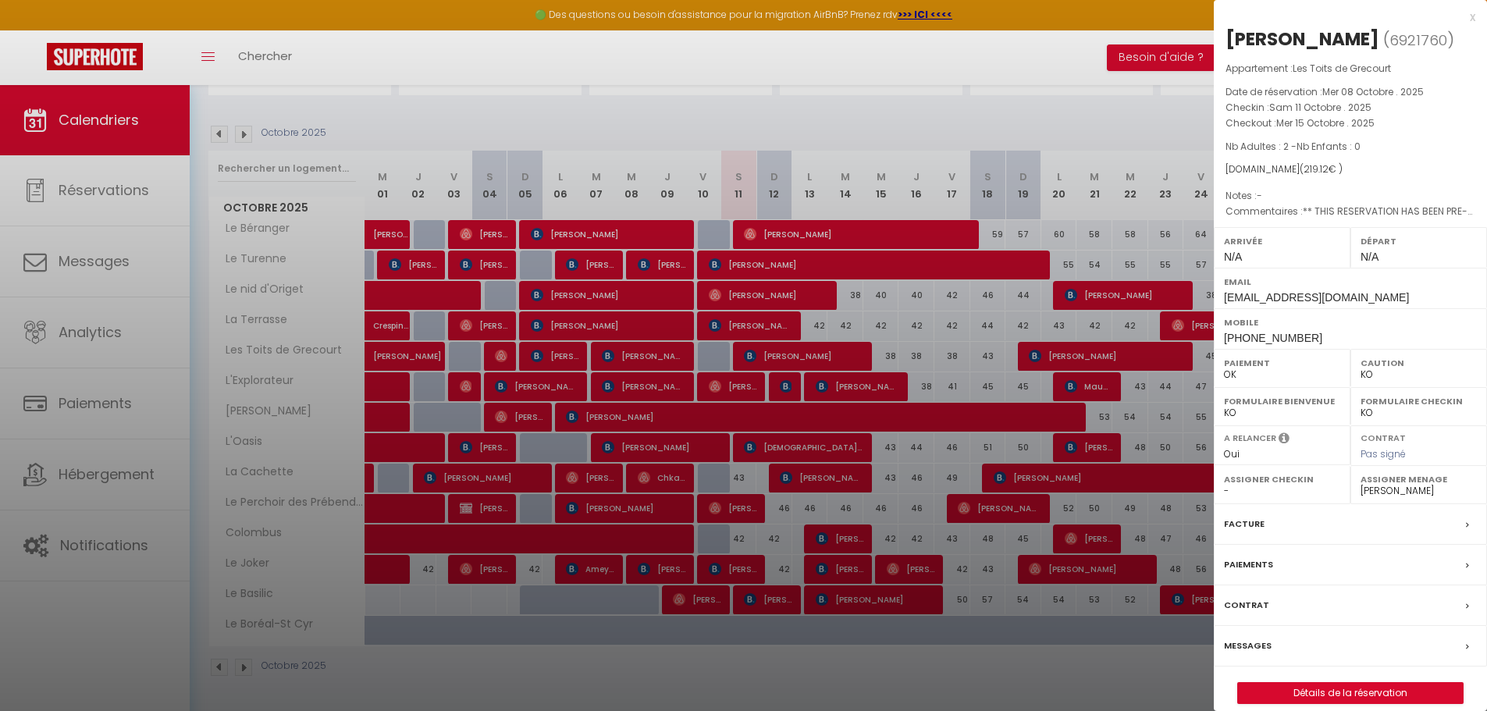
click at [809, 109] on div at bounding box center [743, 355] width 1487 height 711
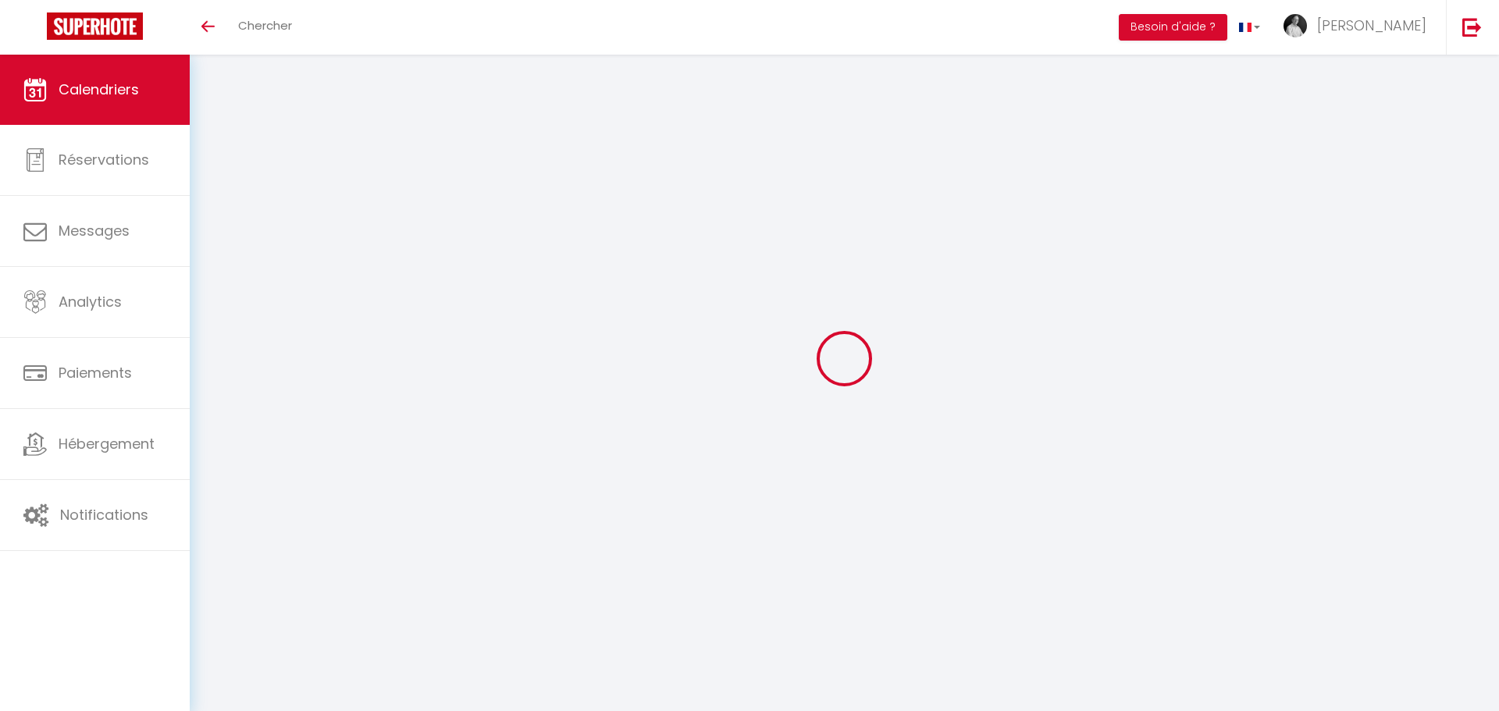
select select
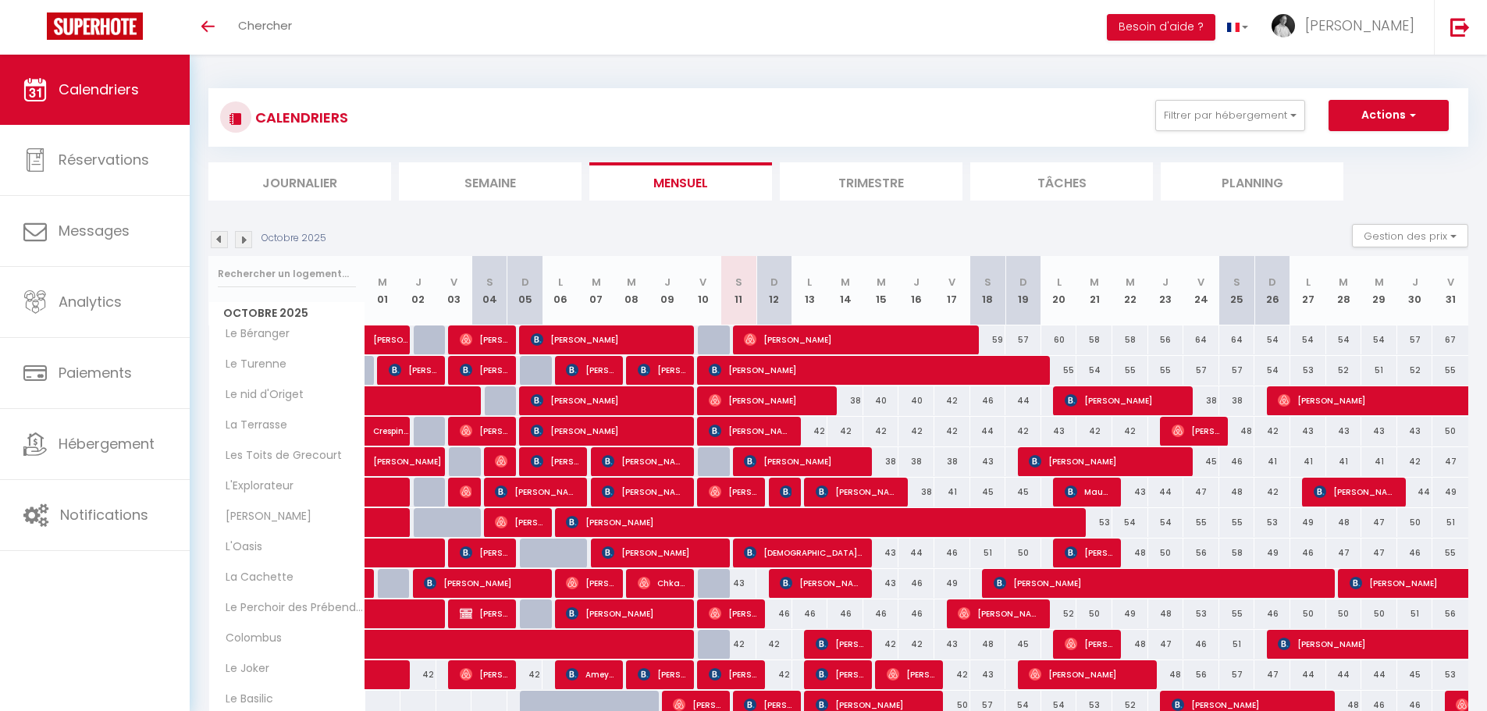
scroll to position [105, 0]
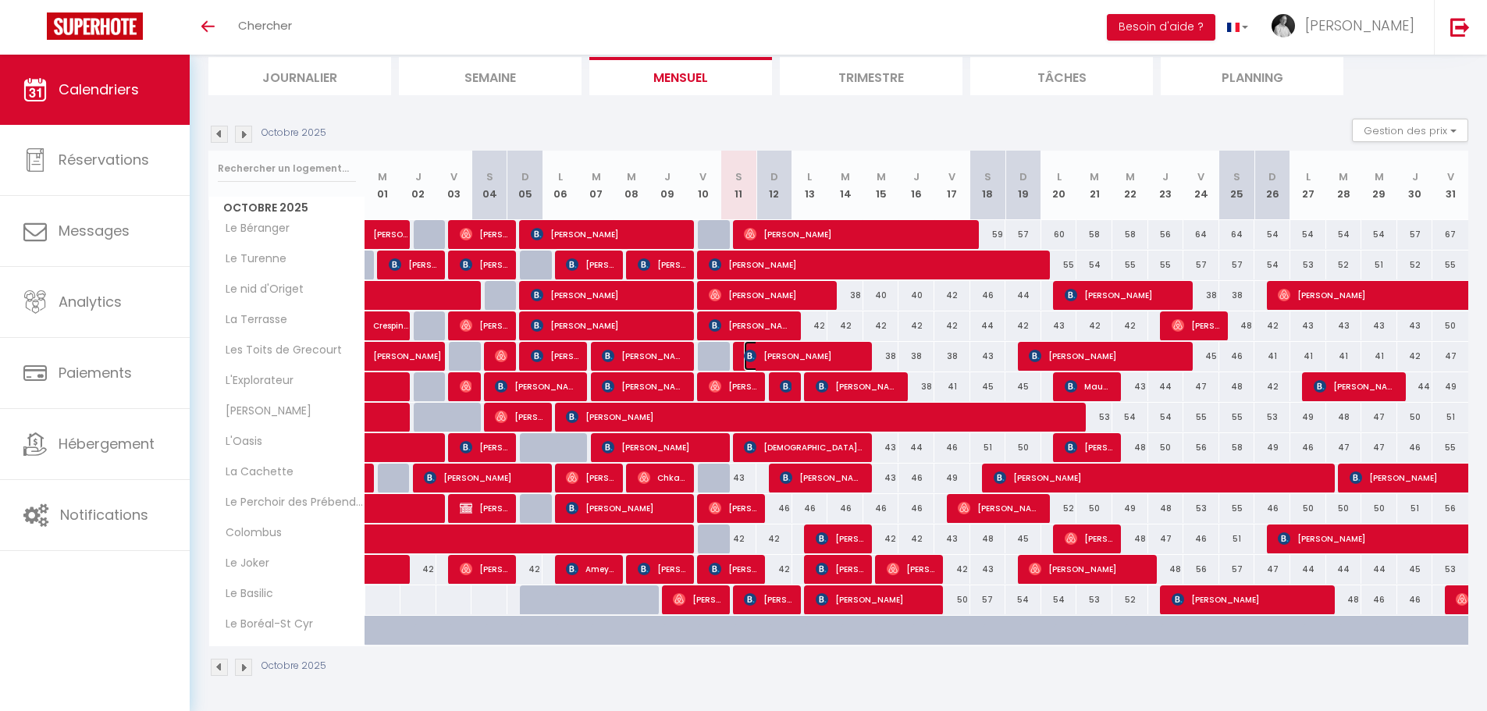
click at [788, 351] on span "[PERSON_NAME]" at bounding box center [803, 356] width 119 height 30
select select "OK"
select select "KO"
select select "0"
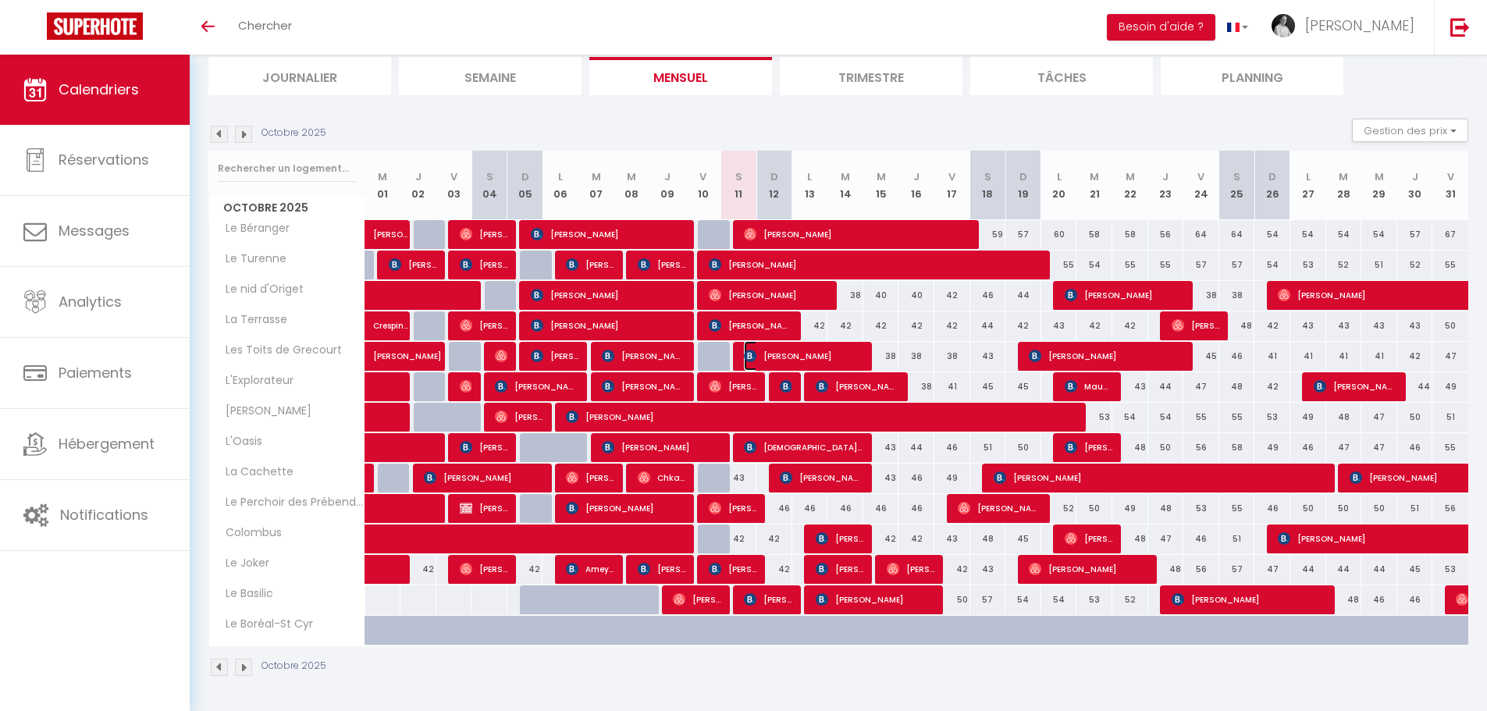
select select "1"
select select
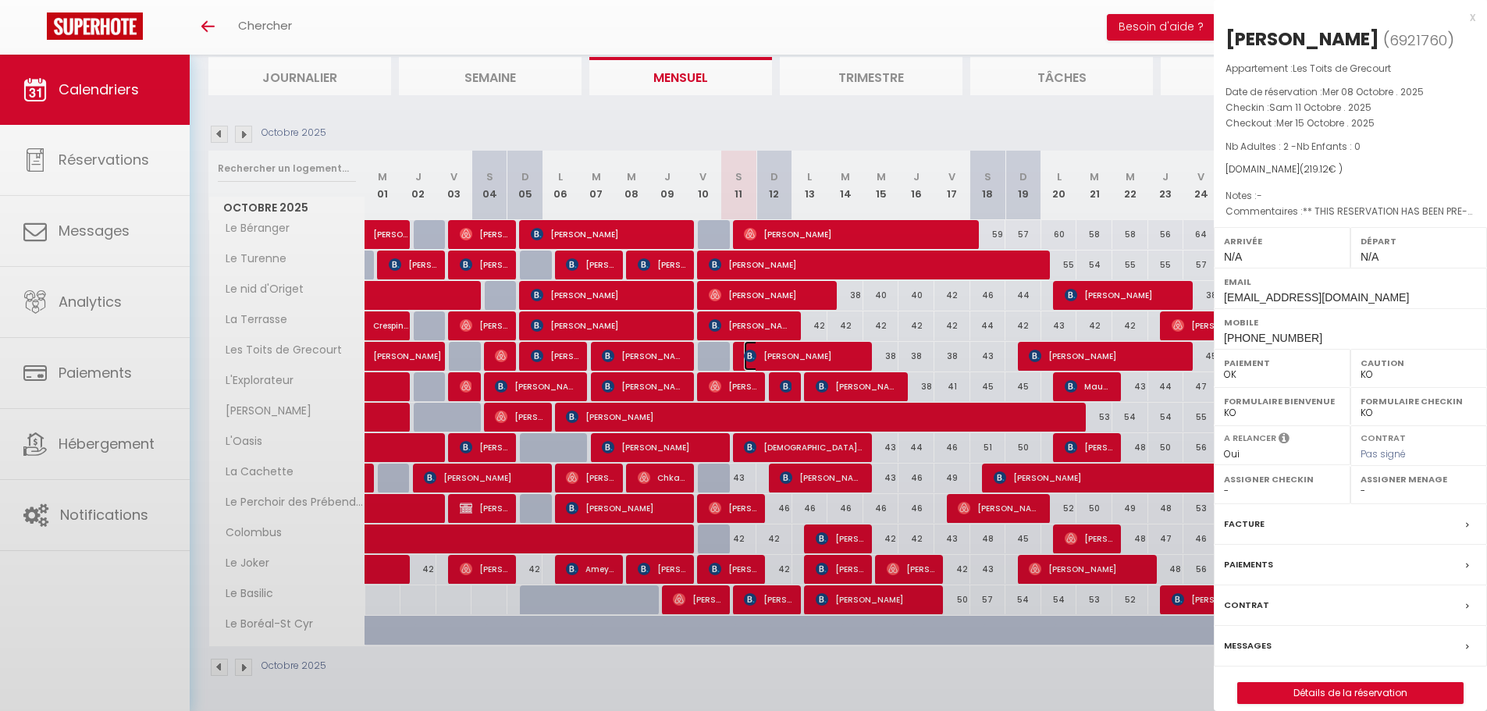
select select "41670"
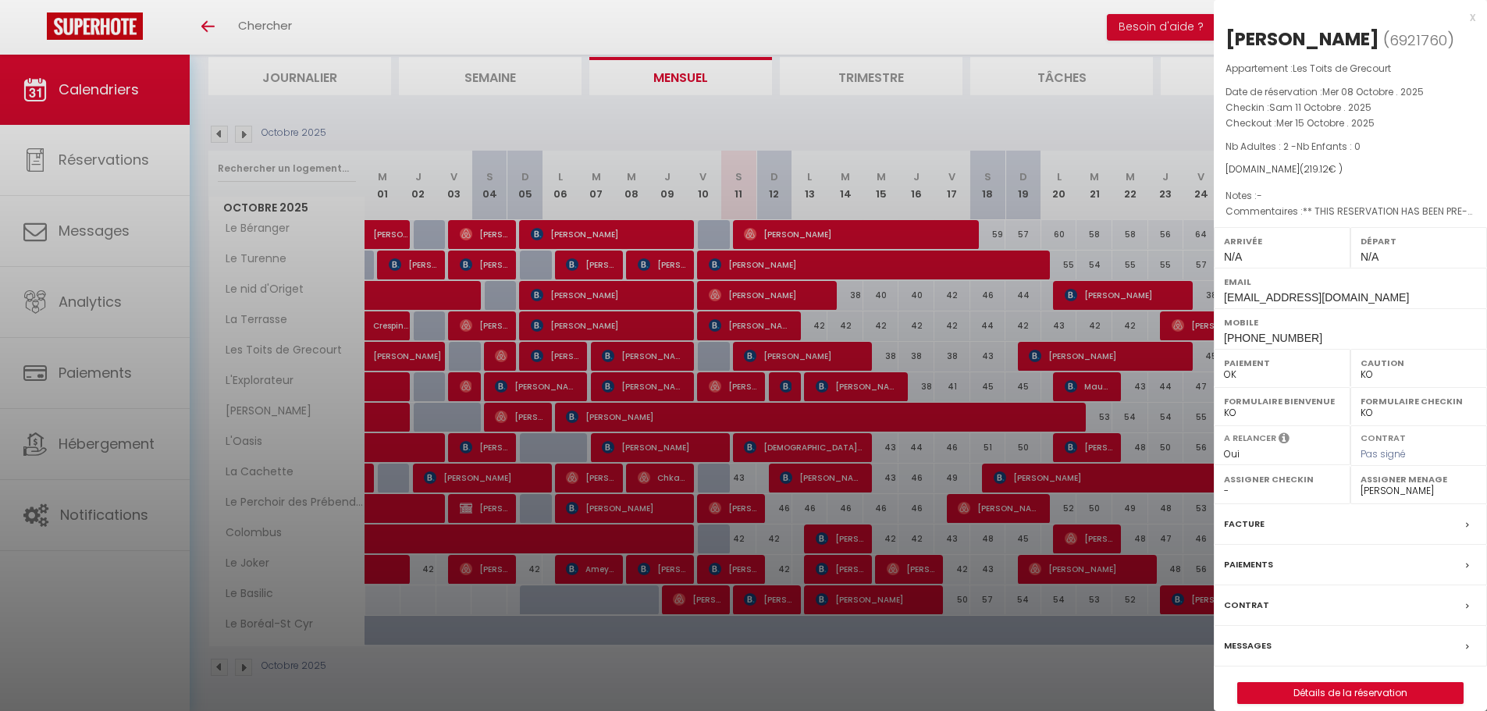
click at [1380, 382] on select "OK KO" at bounding box center [1419, 375] width 116 height 14
select select "OK"
click at [1361, 382] on select "OK KO" at bounding box center [1419, 375] width 116 height 14
click at [1252, 654] on label "Messages" at bounding box center [1248, 646] width 48 height 16
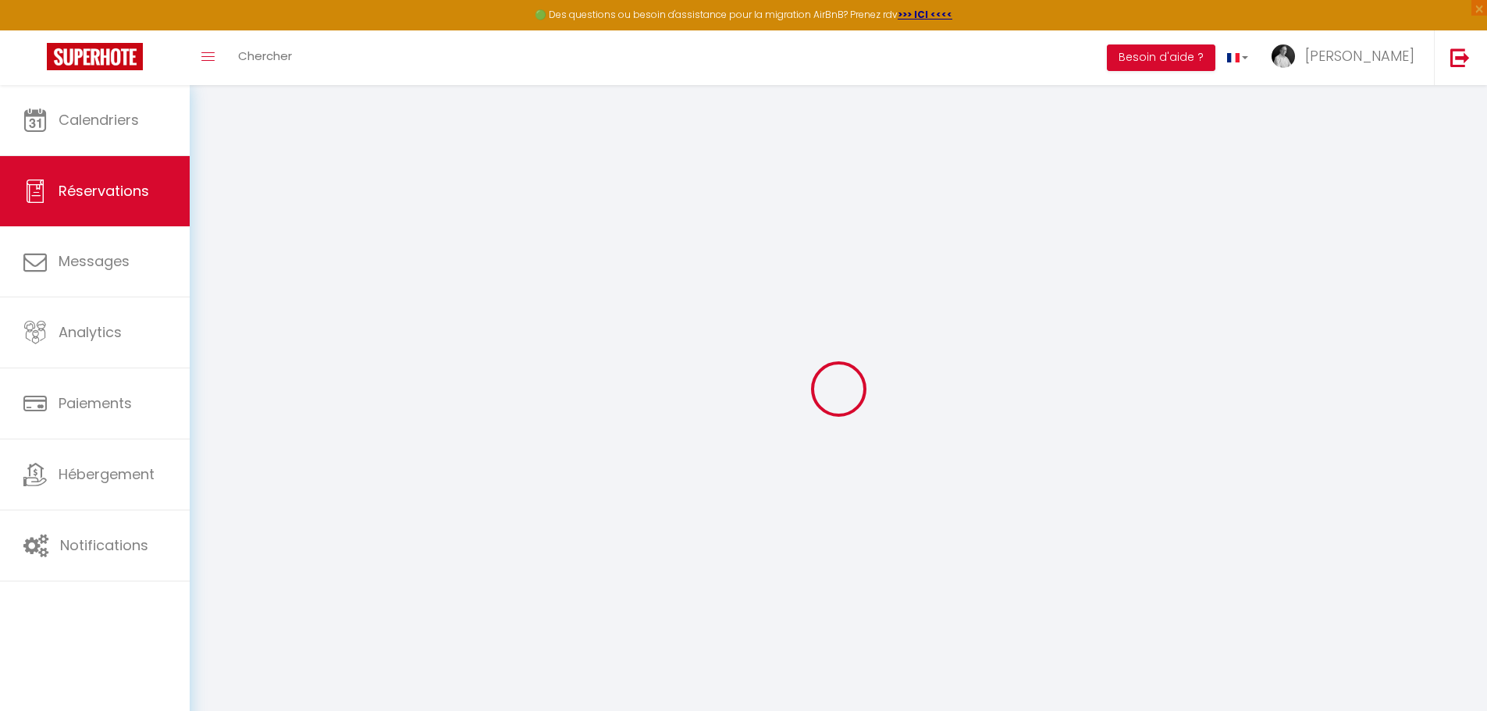
select select
checkbox input "false"
select select
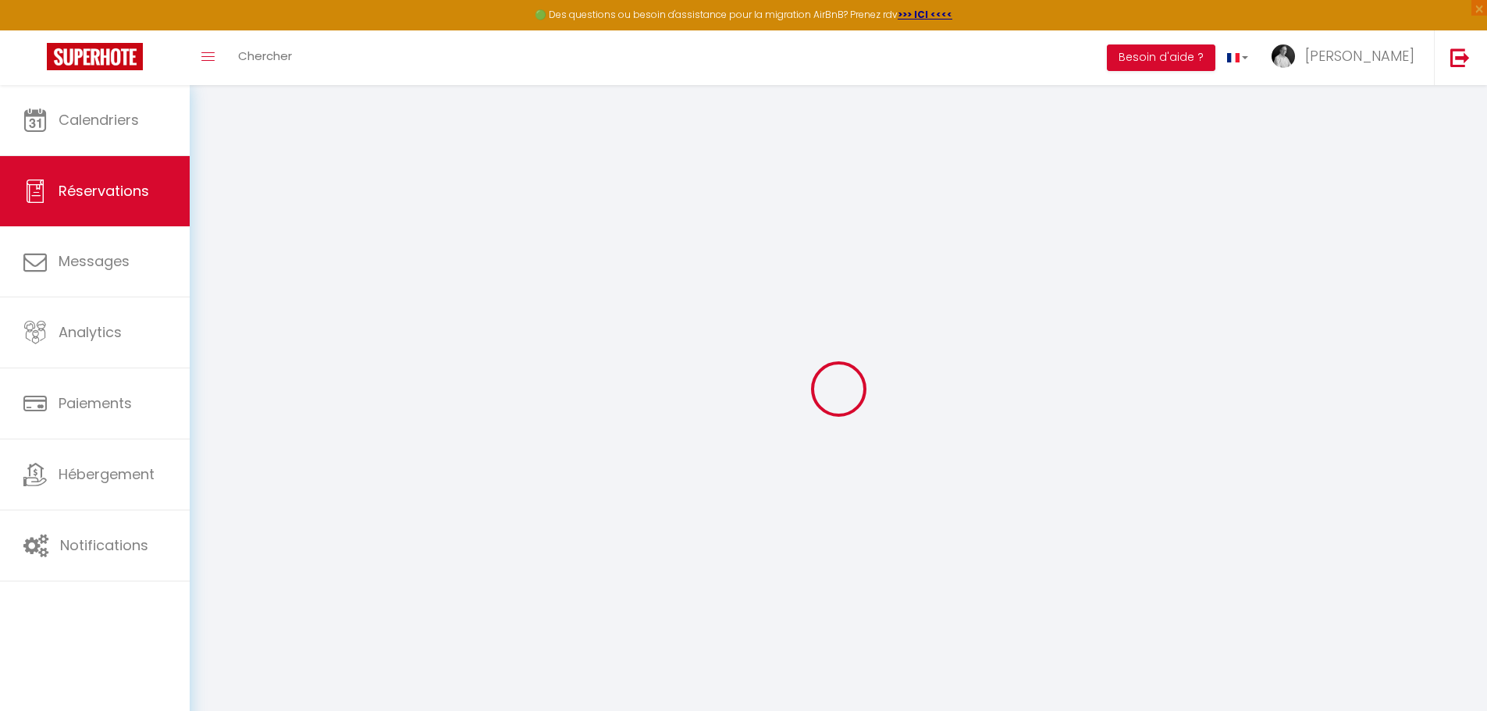
checkbox input "false"
type textarea "** THIS RESERVATION HAS BEEN PRE-PAID ** Reservation has a cancellation grace p…"
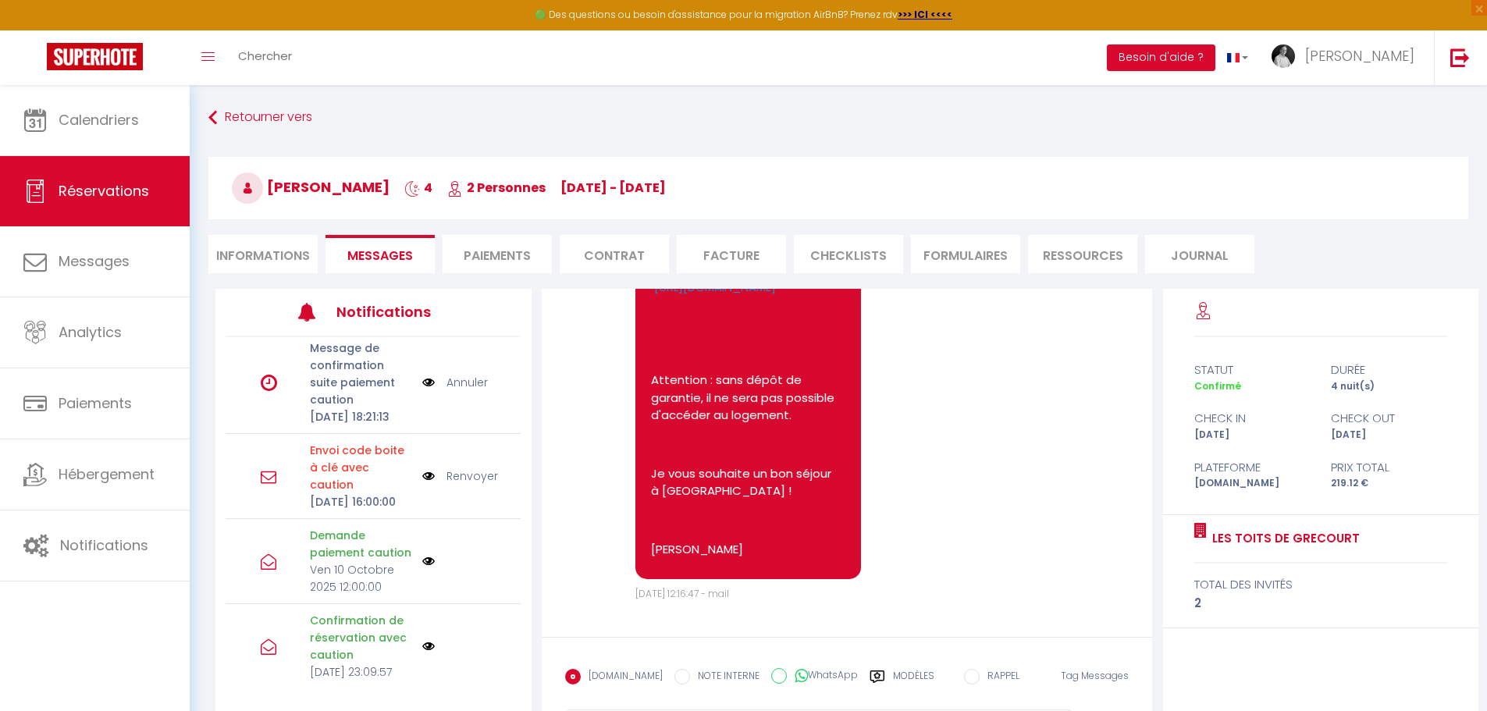
click at [422, 485] on img at bounding box center [428, 476] width 12 height 17
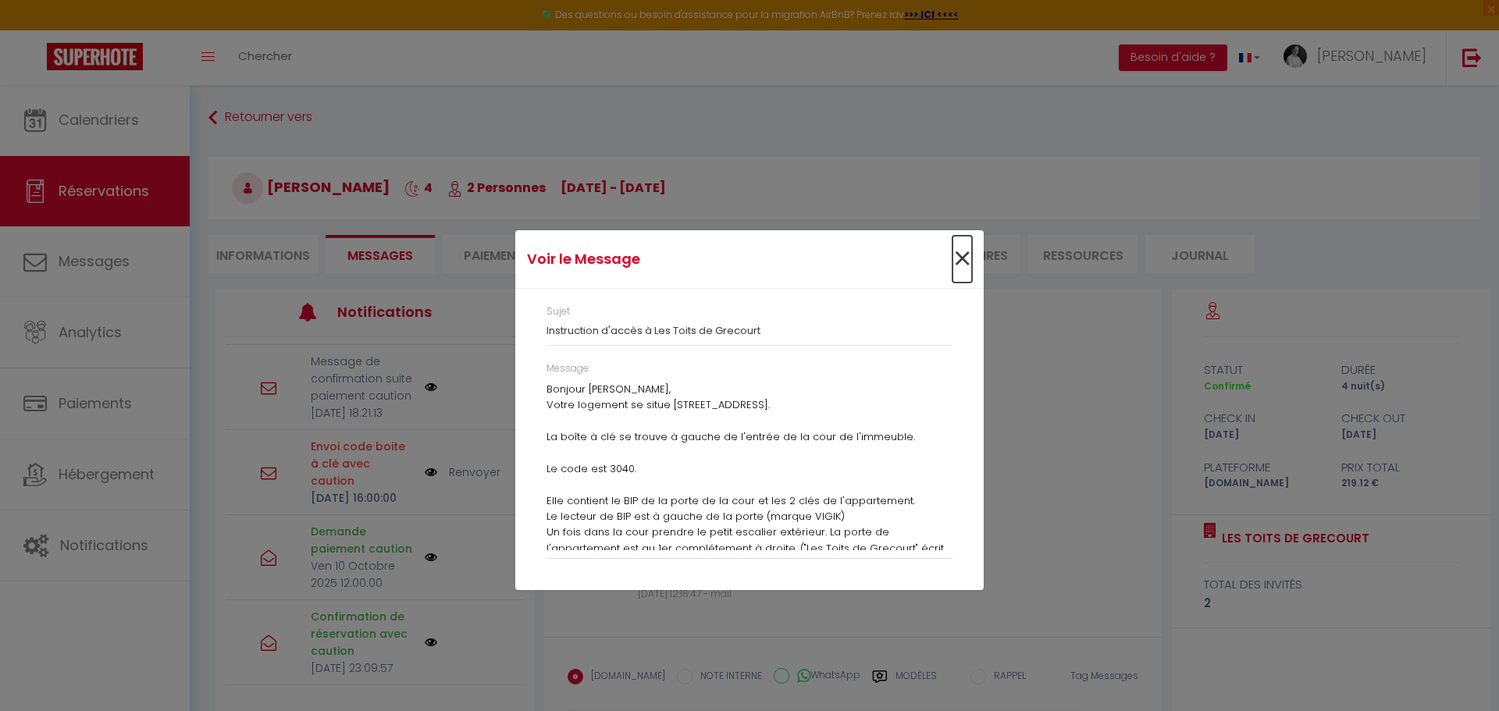
click at [963, 258] on span "×" at bounding box center [963, 259] width 20 height 47
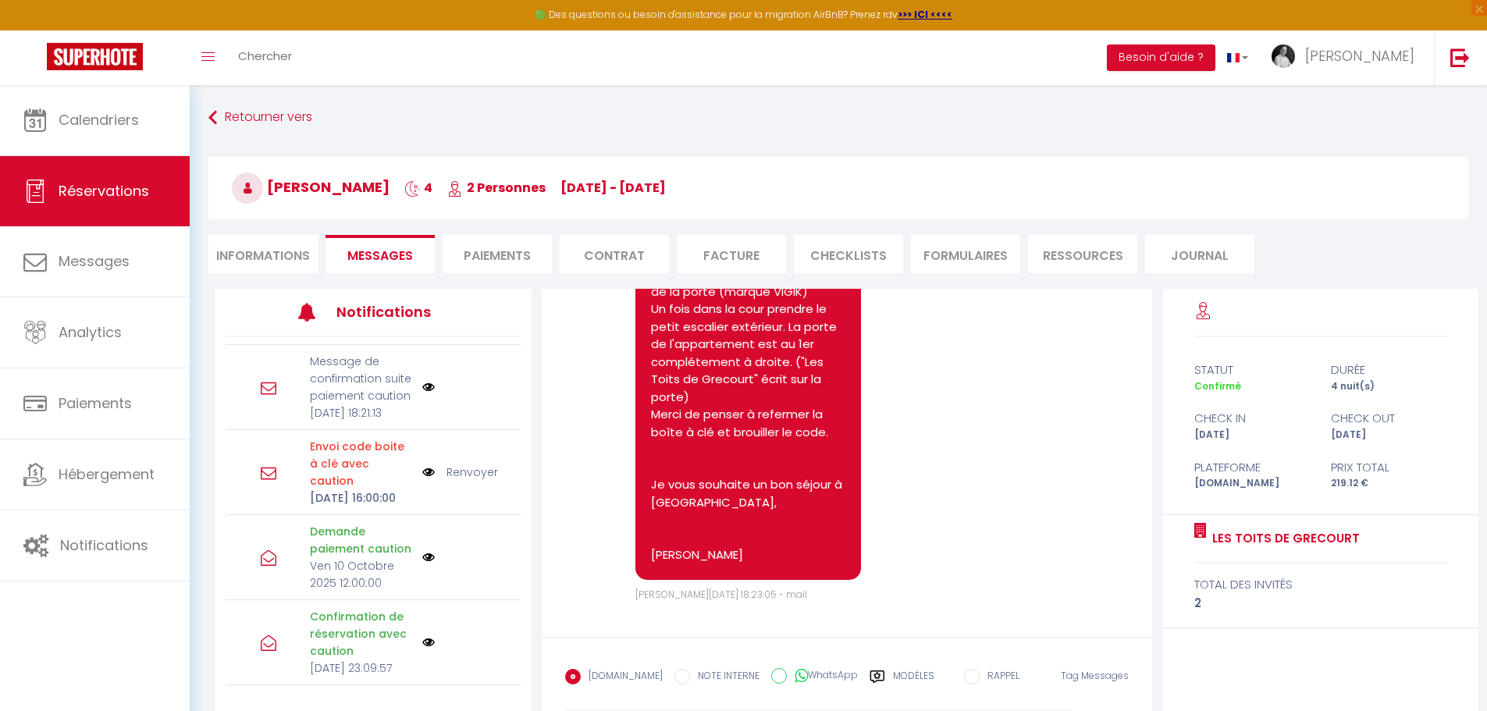
scroll to position [2334, 0]
